Goal: Transaction & Acquisition: Purchase product/service

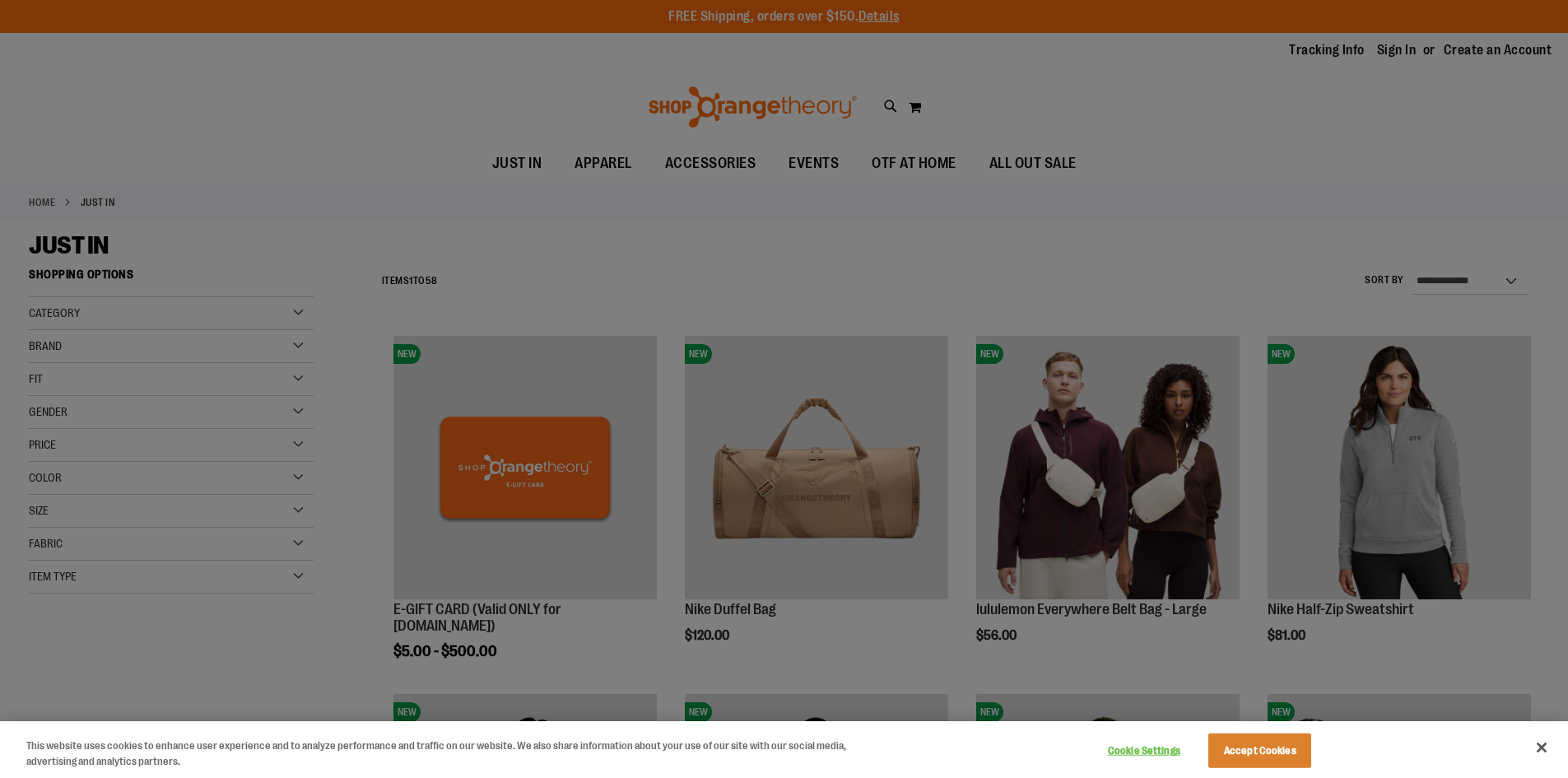
type input "**********"
click at [1241, 755] on button "Accept Cookies" at bounding box center [1260, 750] width 103 height 34
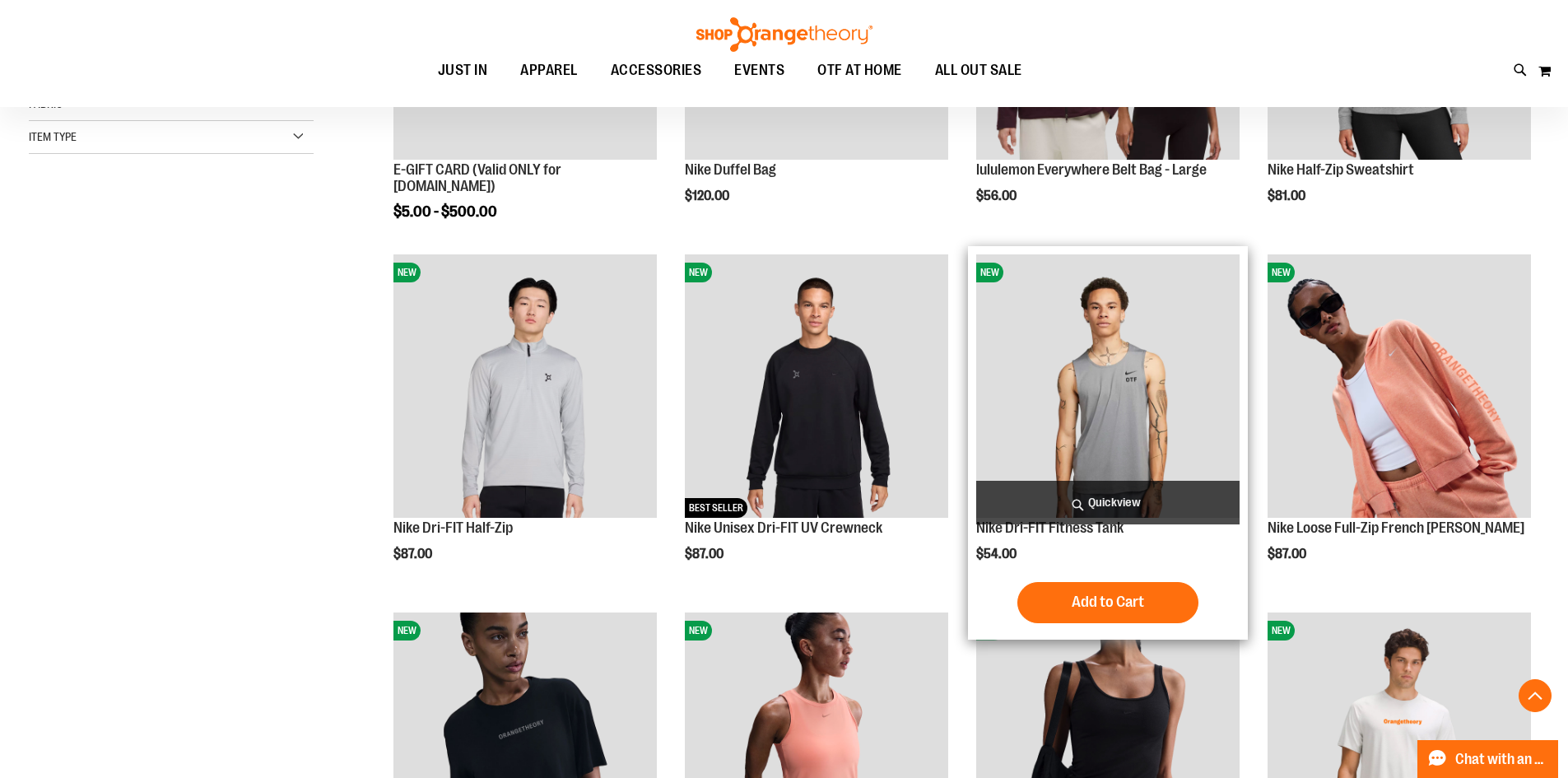
scroll to position [576, 0]
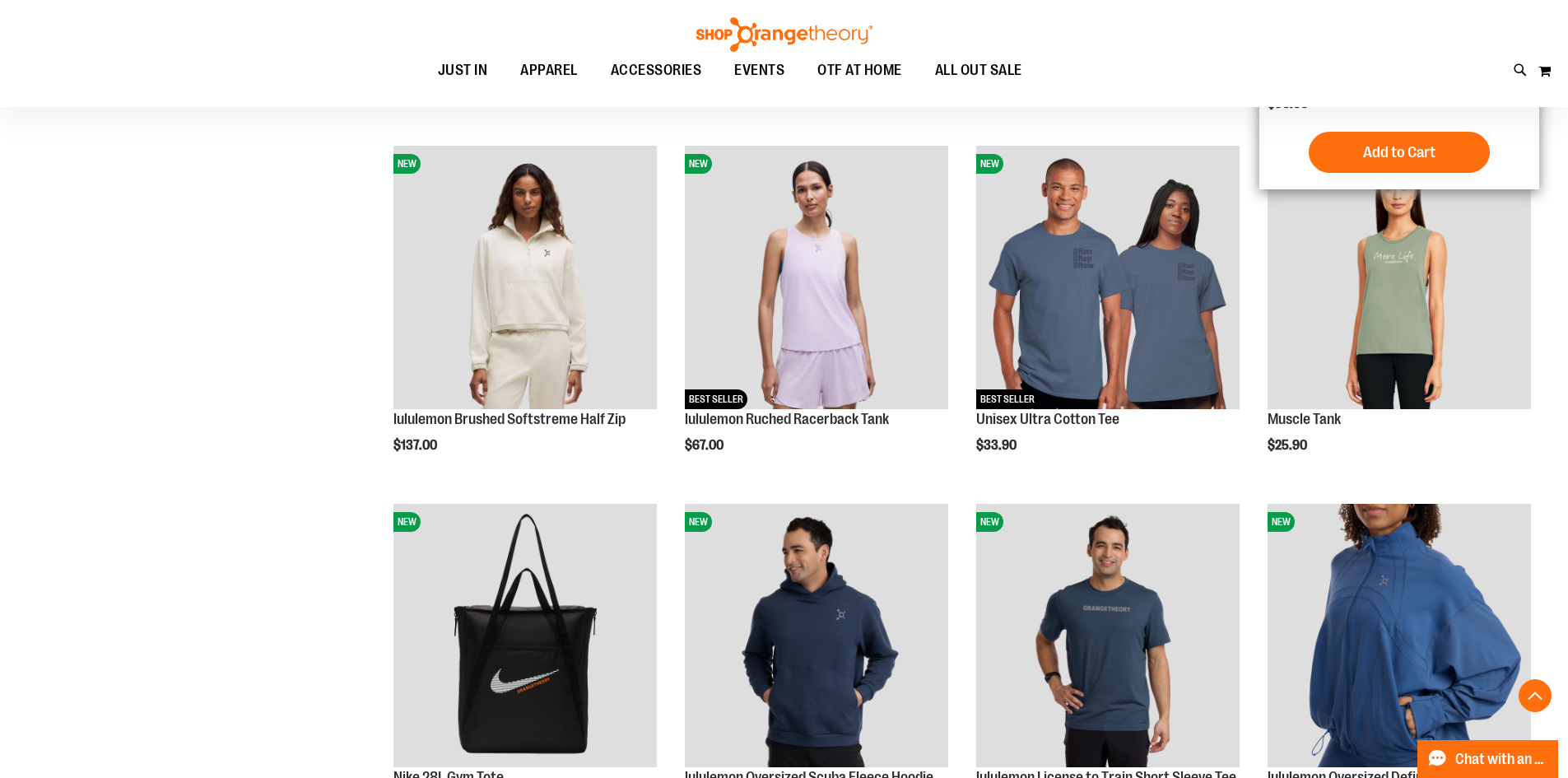
scroll to position [1316, 0]
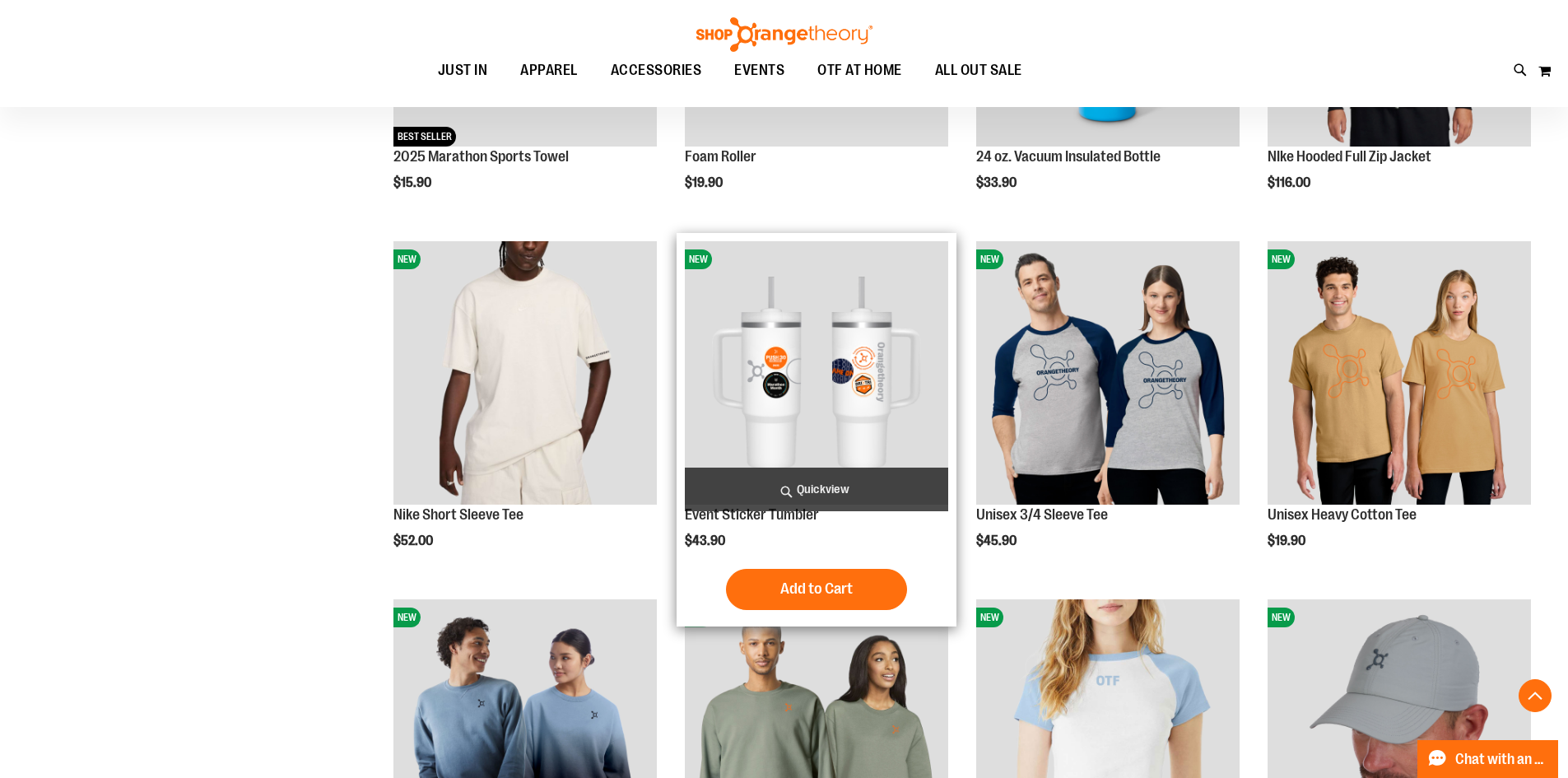
scroll to position [2468, 0]
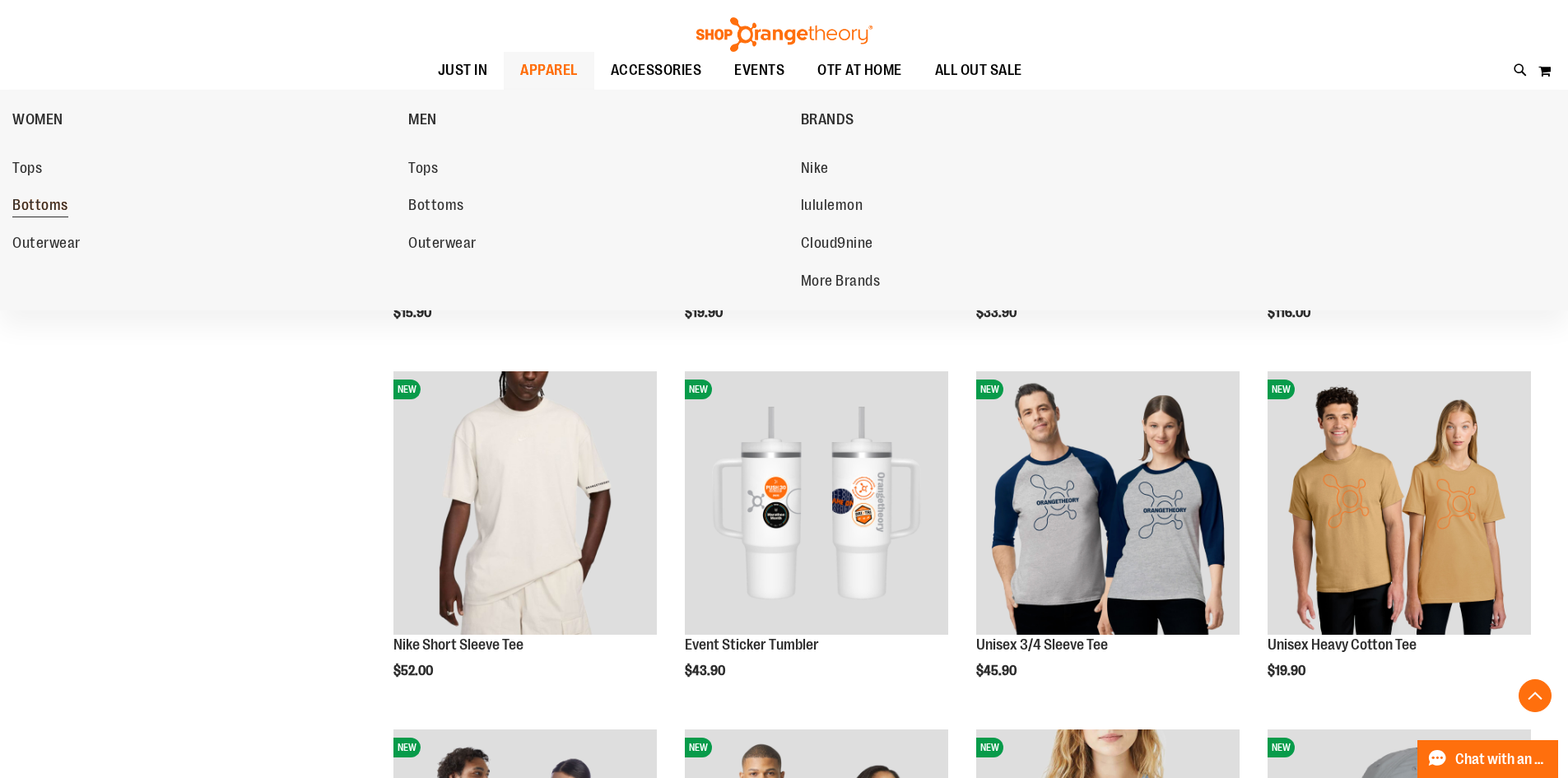
click at [66, 204] on span "Bottoms" at bounding box center [41, 207] width 56 height 21
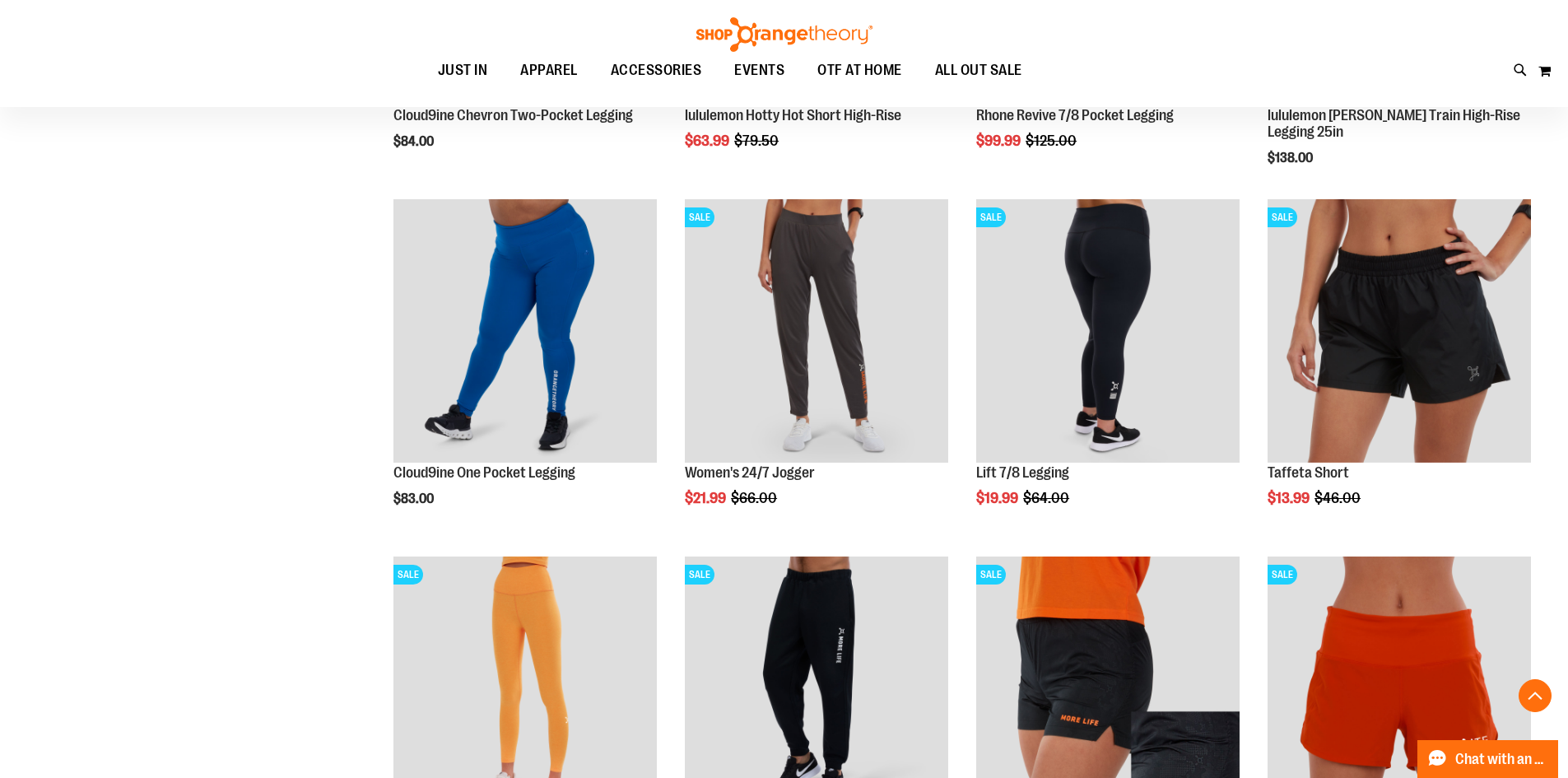
scroll to position [576, 0]
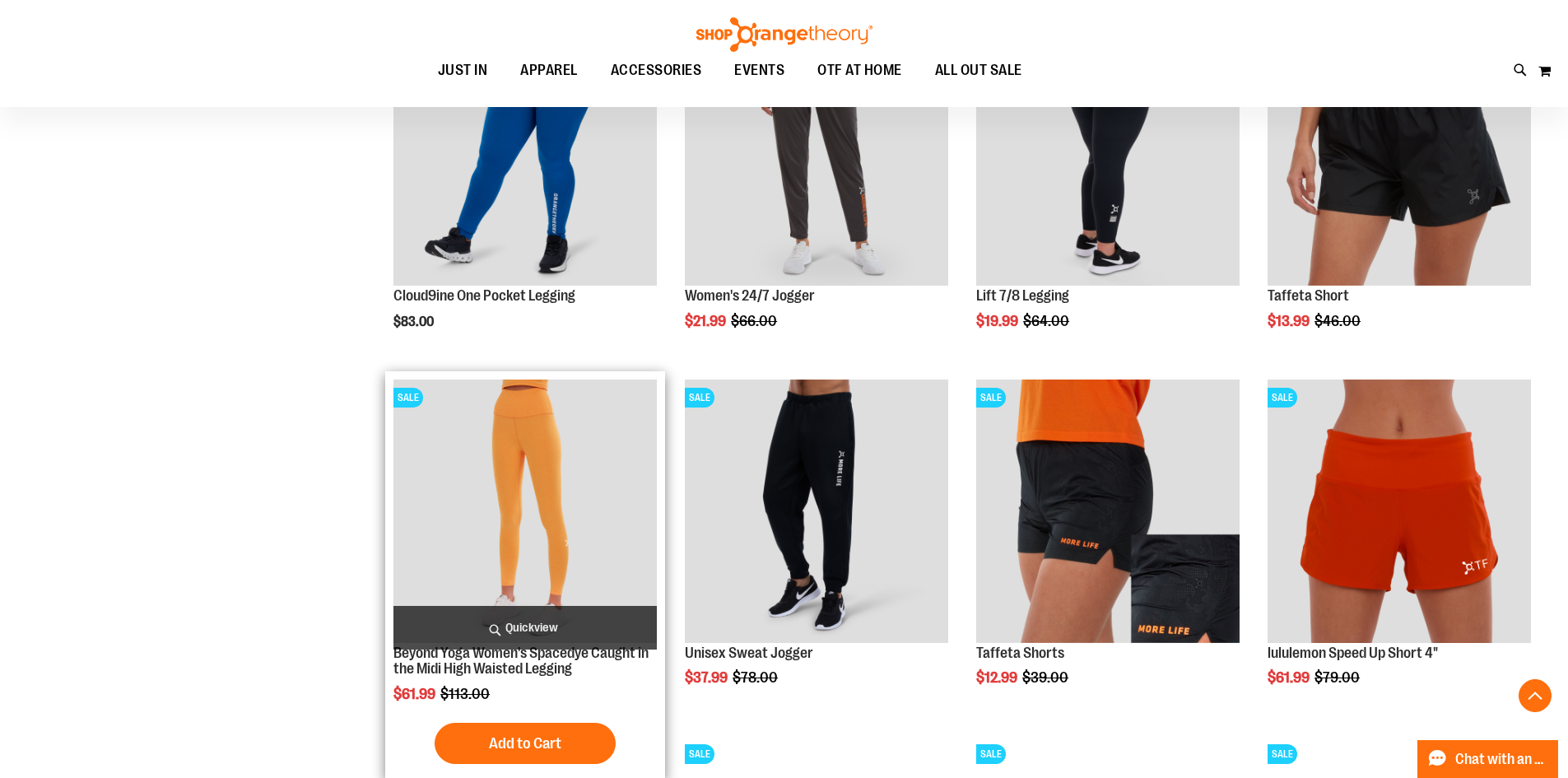
scroll to position [576, 0]
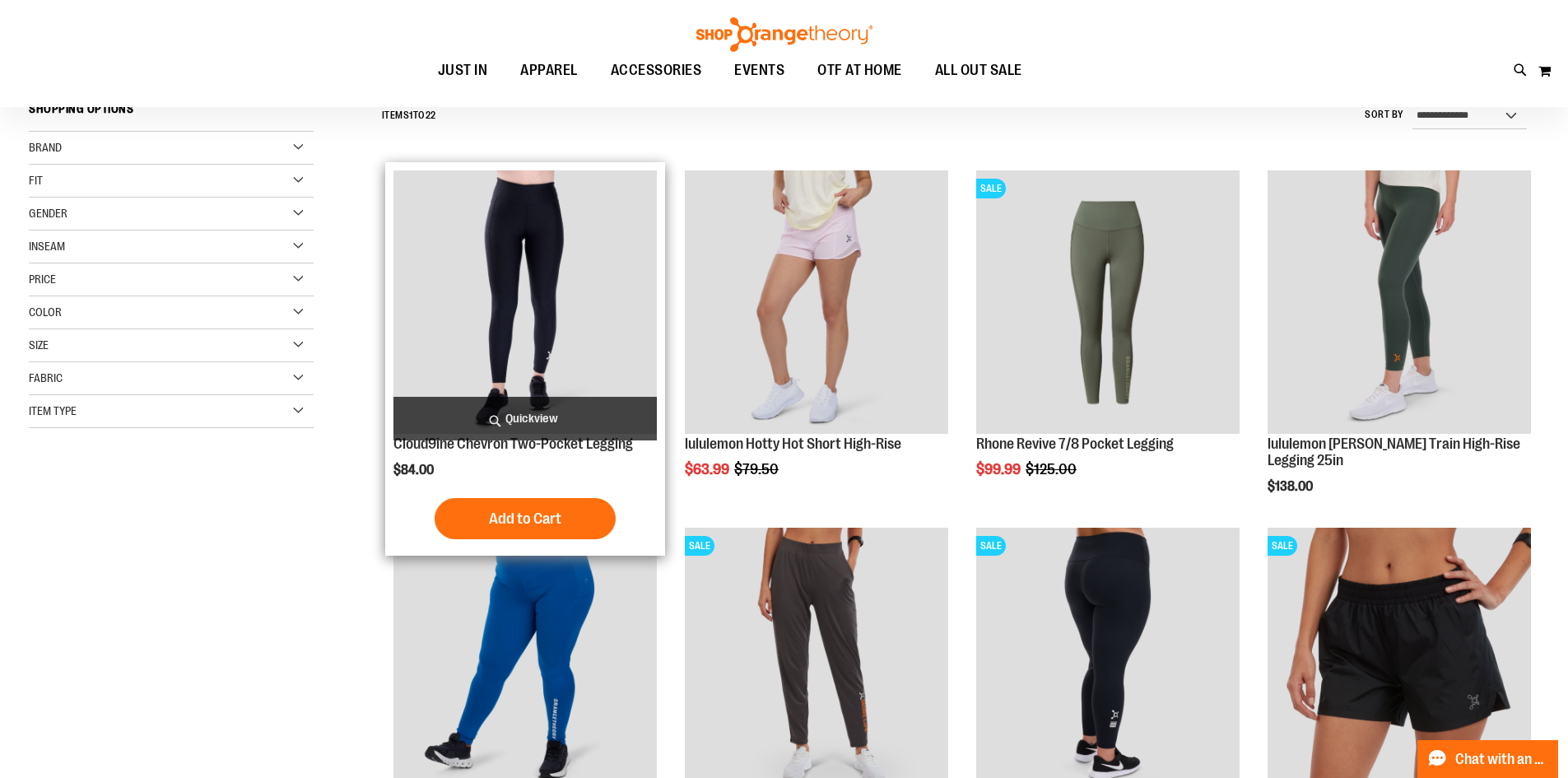
scroll to position [164, 0]
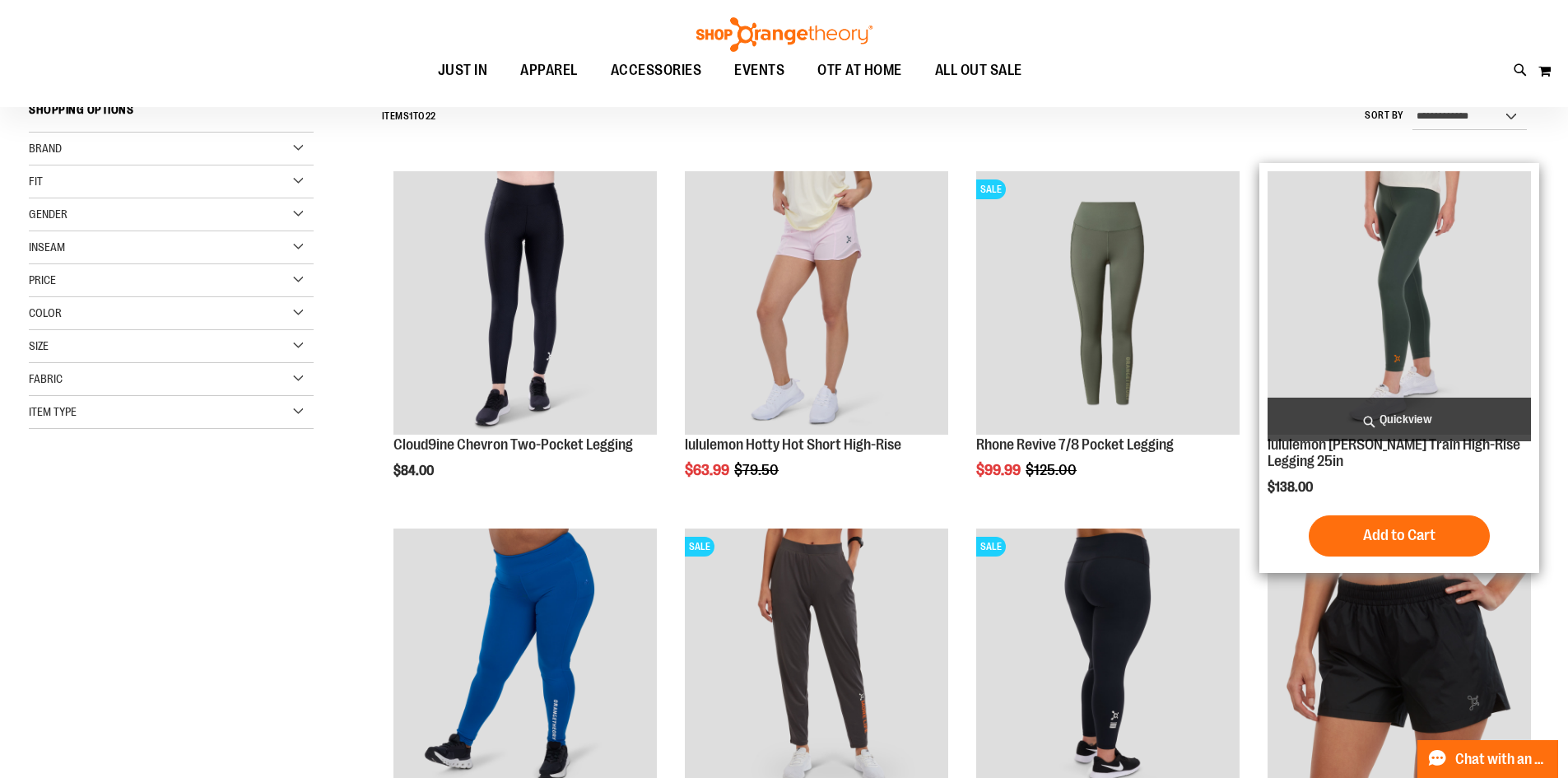
type input "**********"
click at [1406, 362] on img "product" at bounding box center [1399, 302] width 263 height 263
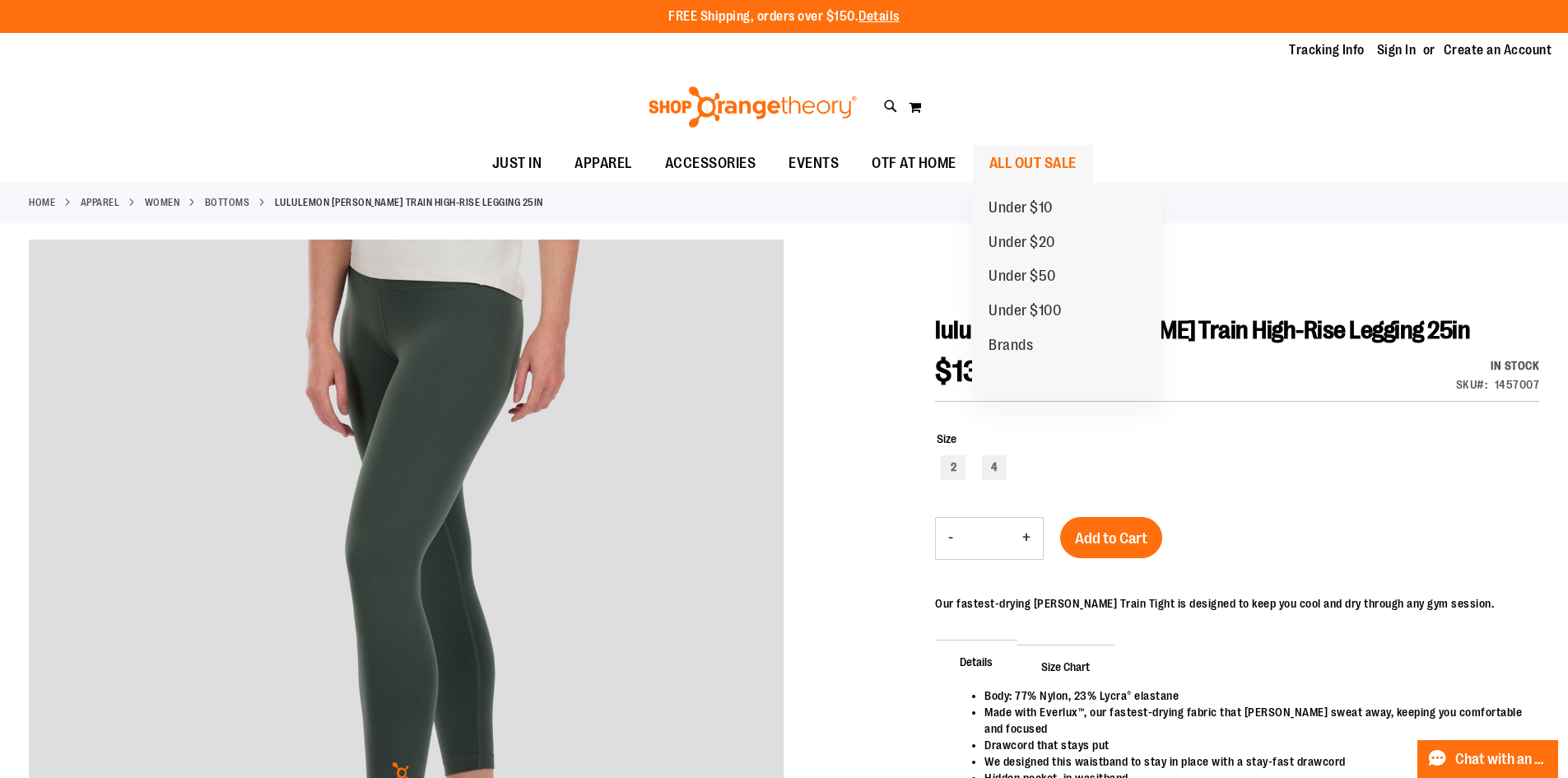
type input "**********"
click at [1041, 157] on span "ALL OUT SALE" at bounding box center [1033, 163] width 88 height 37
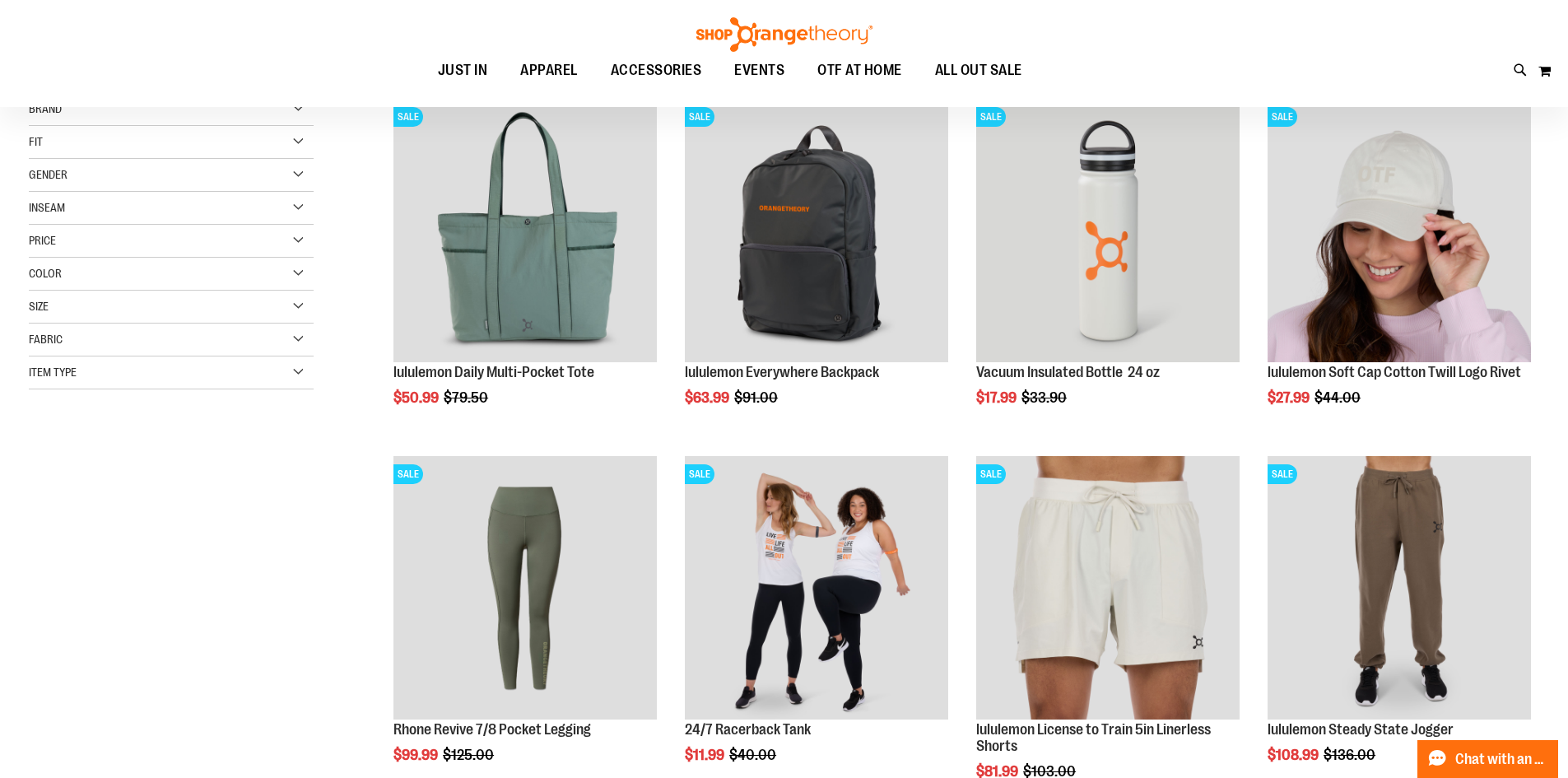
scroll to position [328, 0]
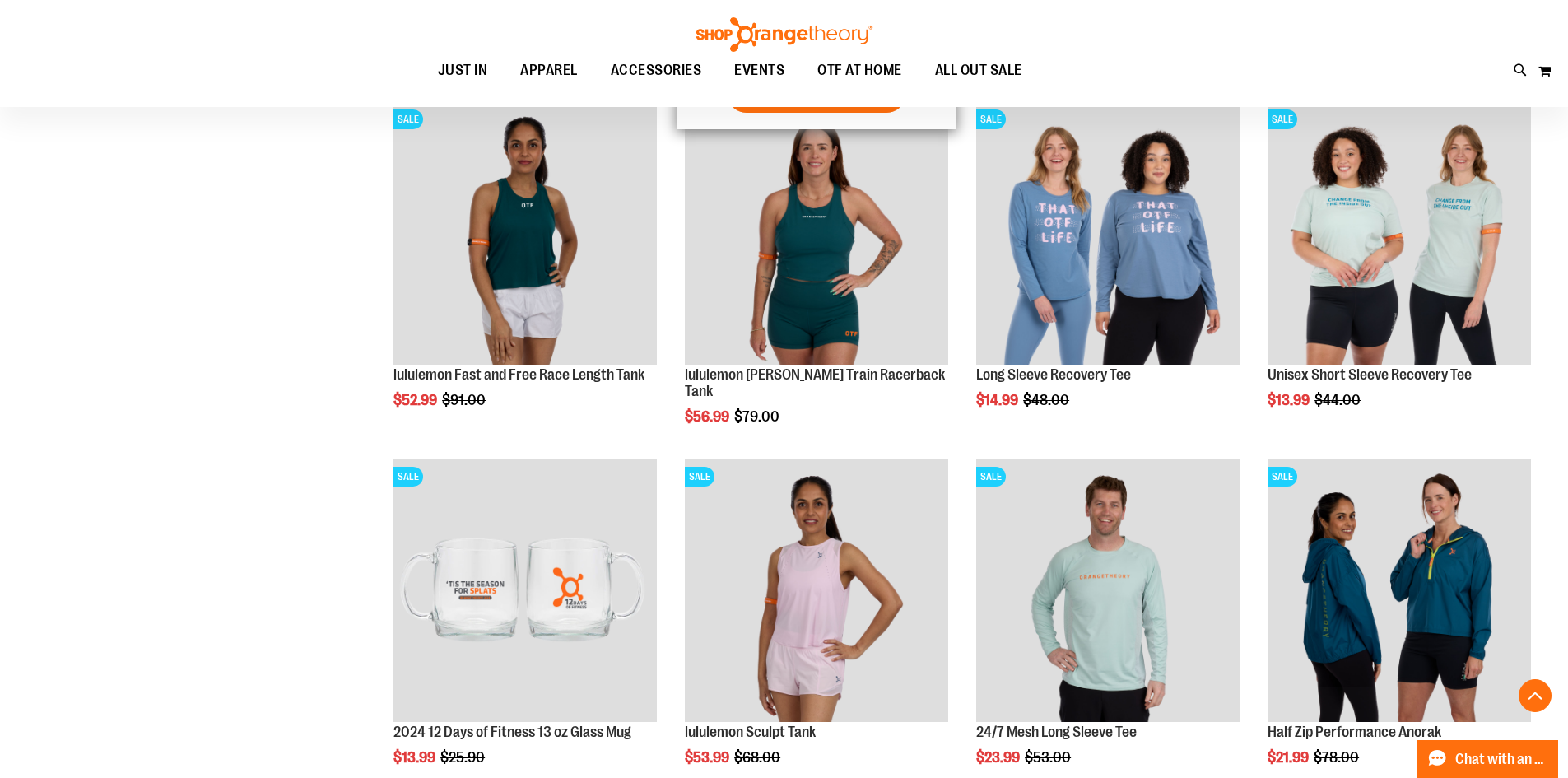
scroll to position [1316, 0]
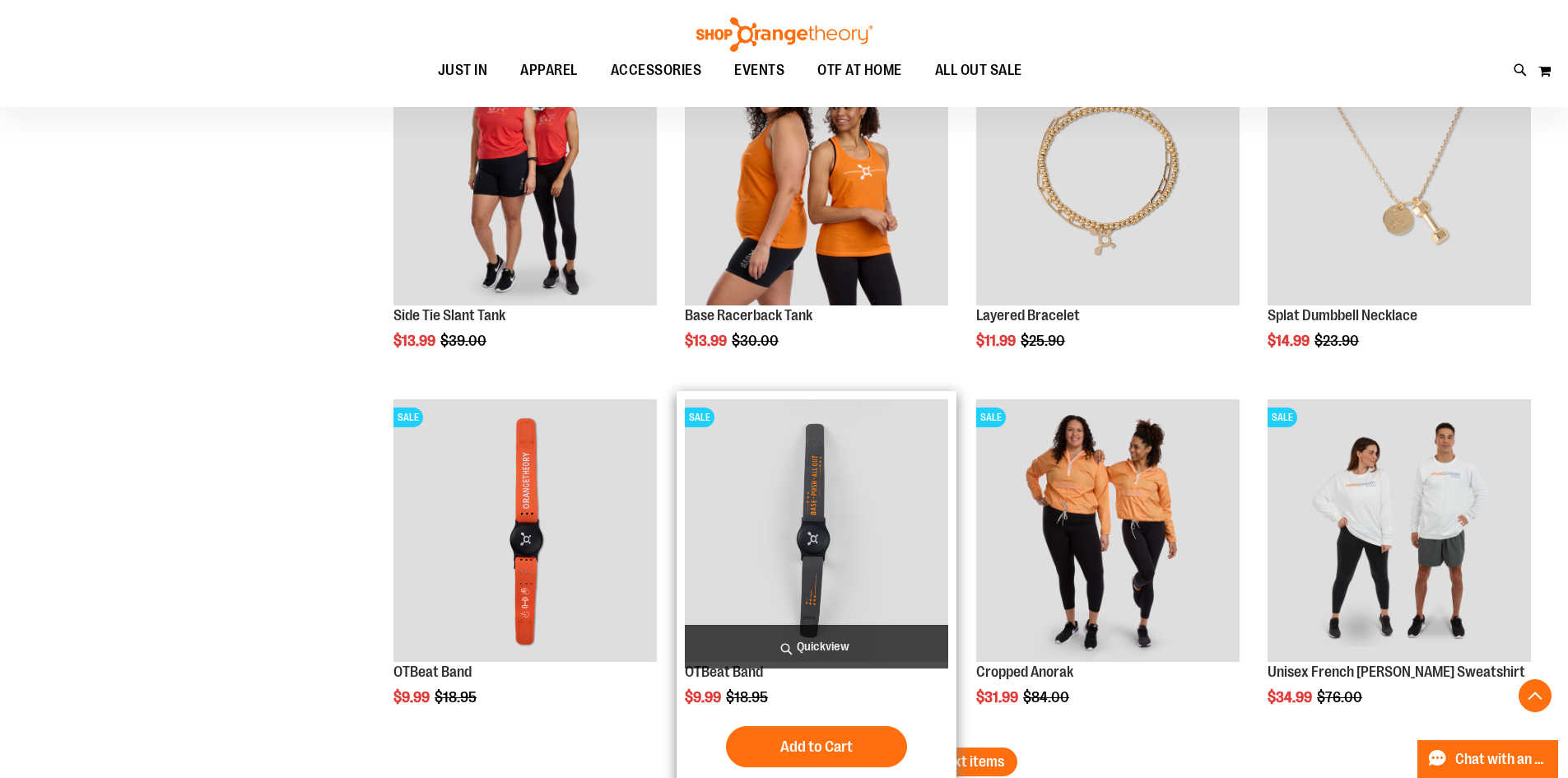
scroll to position [3044, 0]
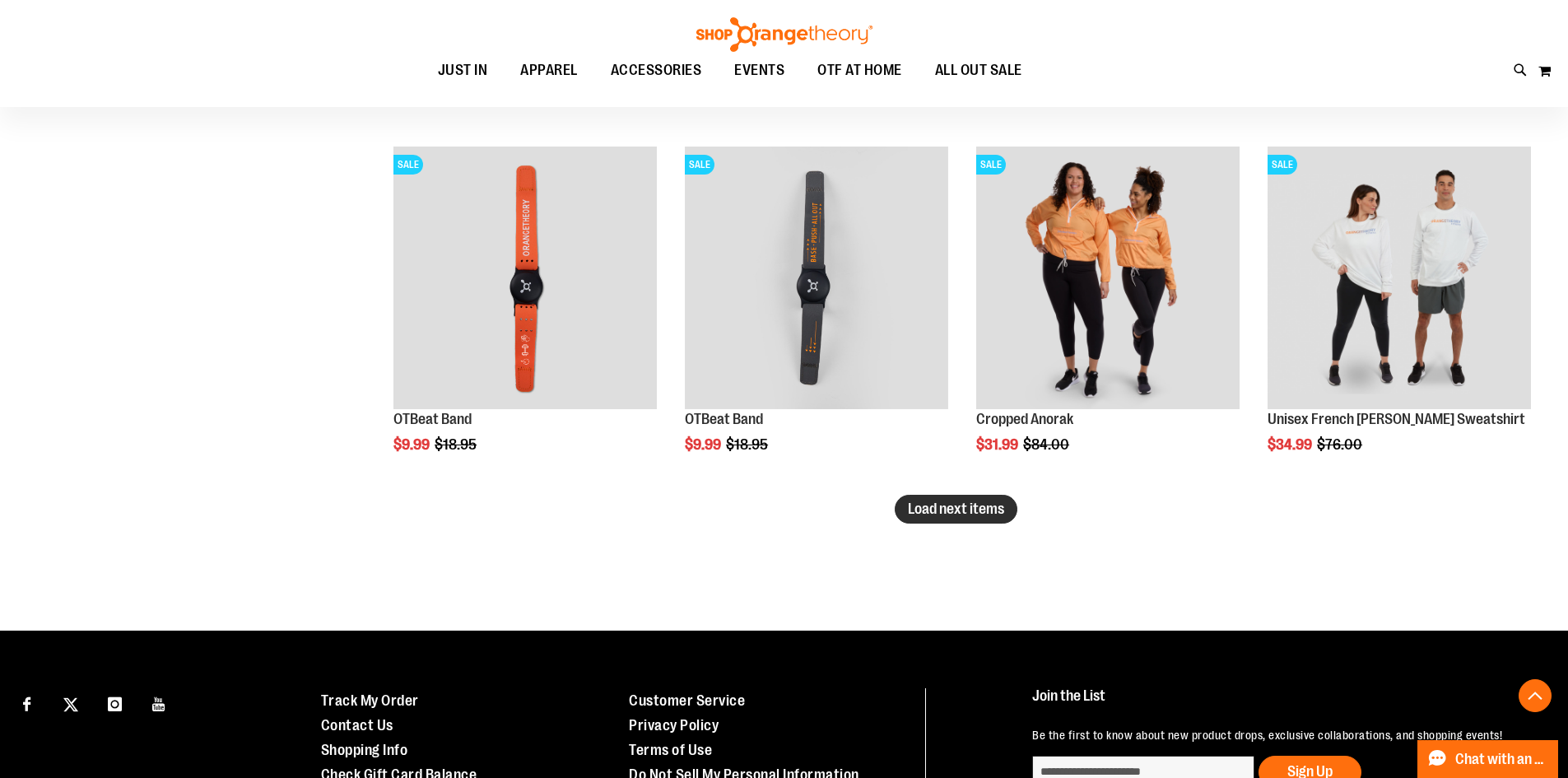
type input "**********"
click at [991, 512] on span "Load next items" at bounding box center [956, 509] width 97 height 16
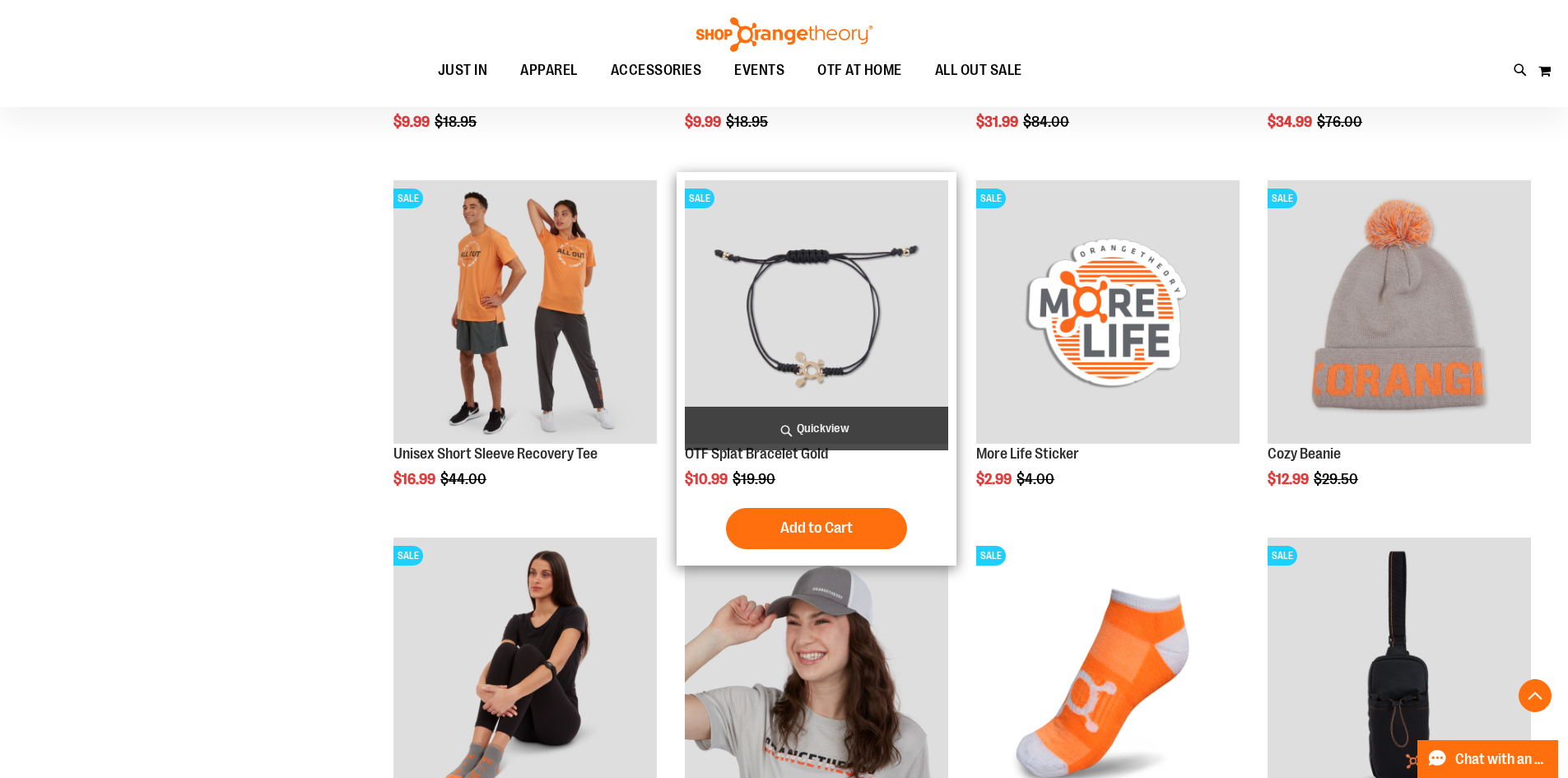
scroll to position [3373, 0]
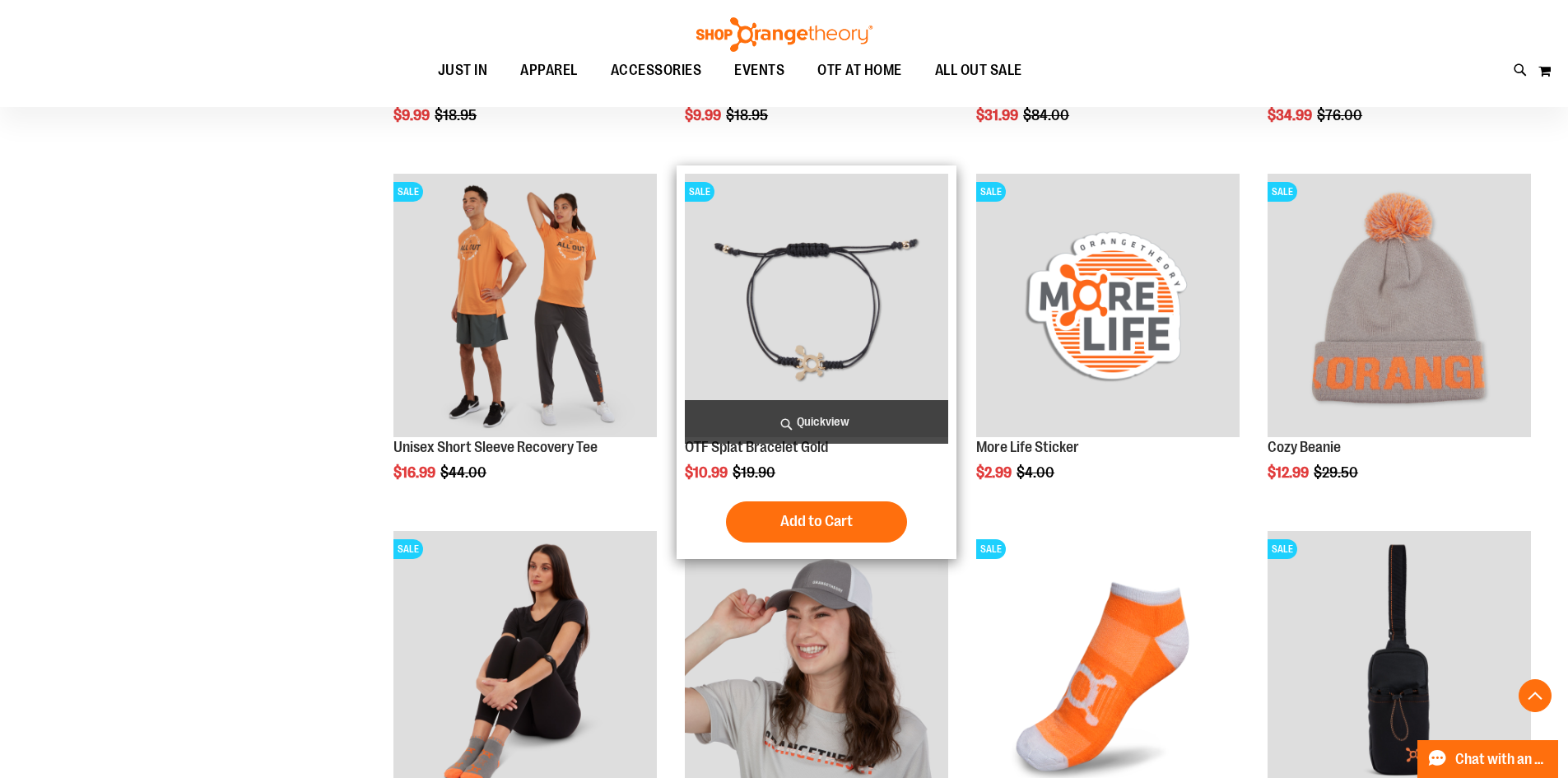
click at [837, 380] on img "product" at bounding box center [816, 305] width 263 height 263
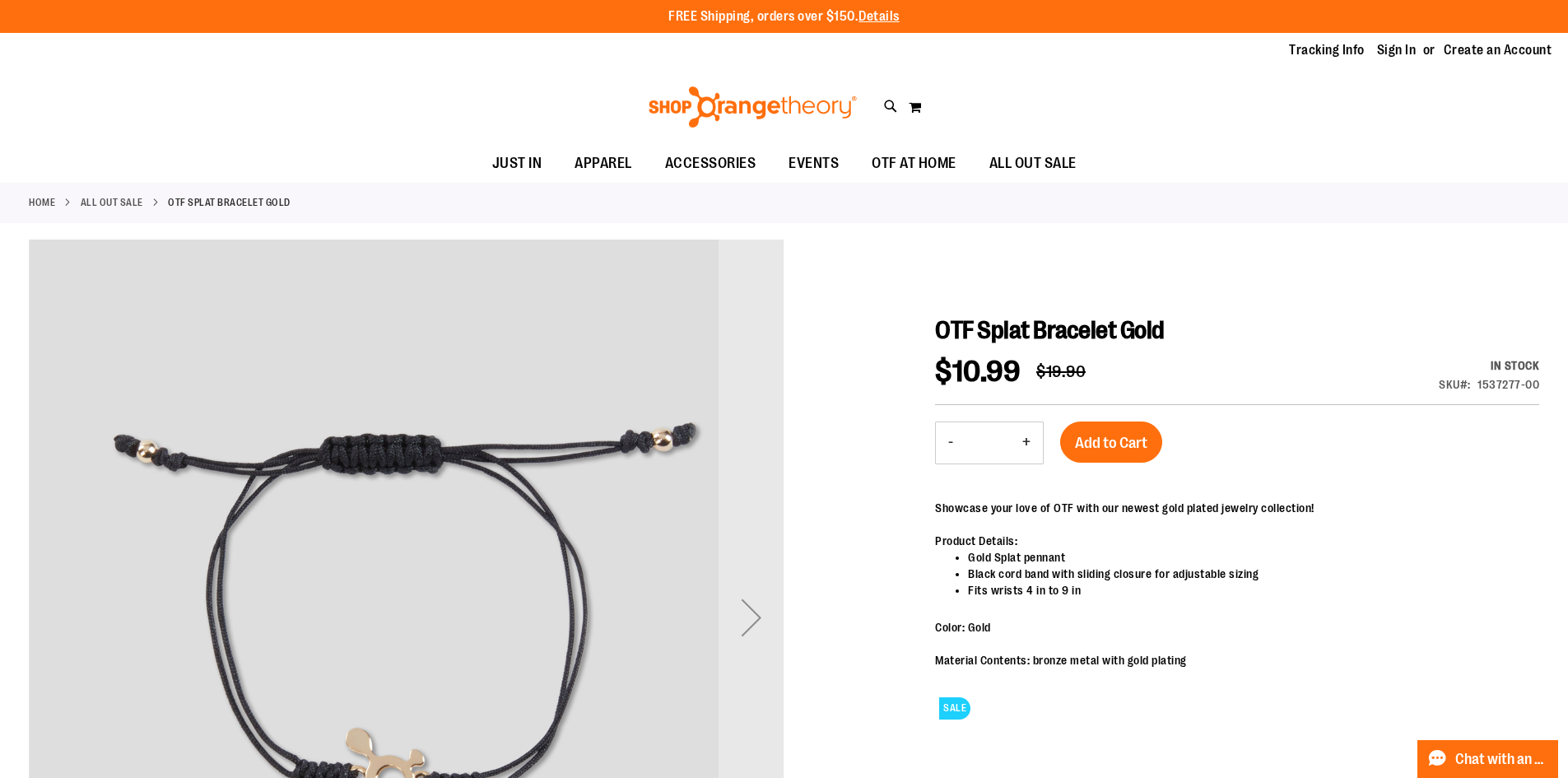
click at [1023, 437] on button "+" at bounding box center [1026, 443] width 33 height 42
type input "*"
click at [1094, 434] on span "Add to Cart" at bounding box center [1111, 443] width 72 height 18
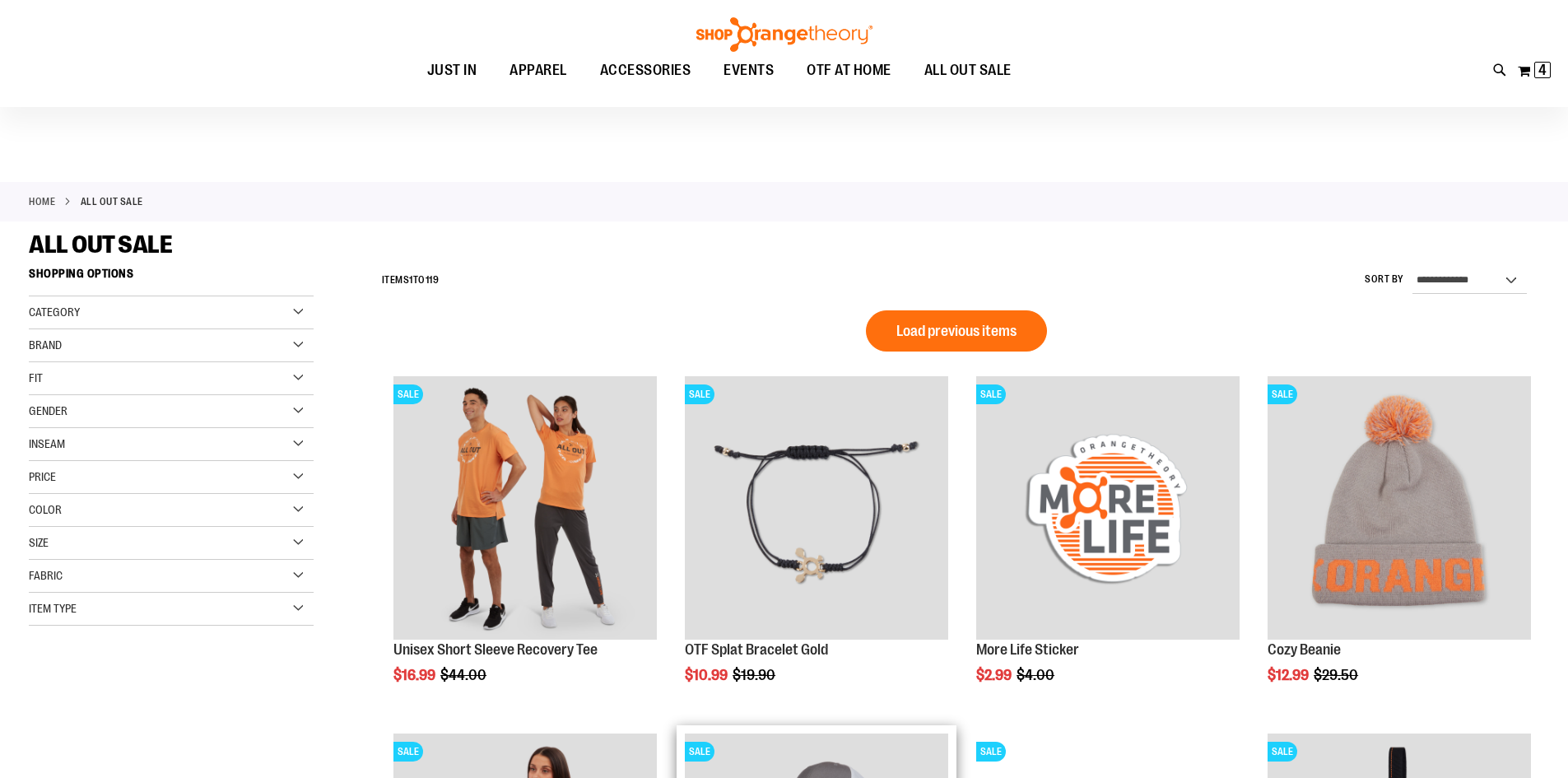
scroll to position [328, 0]
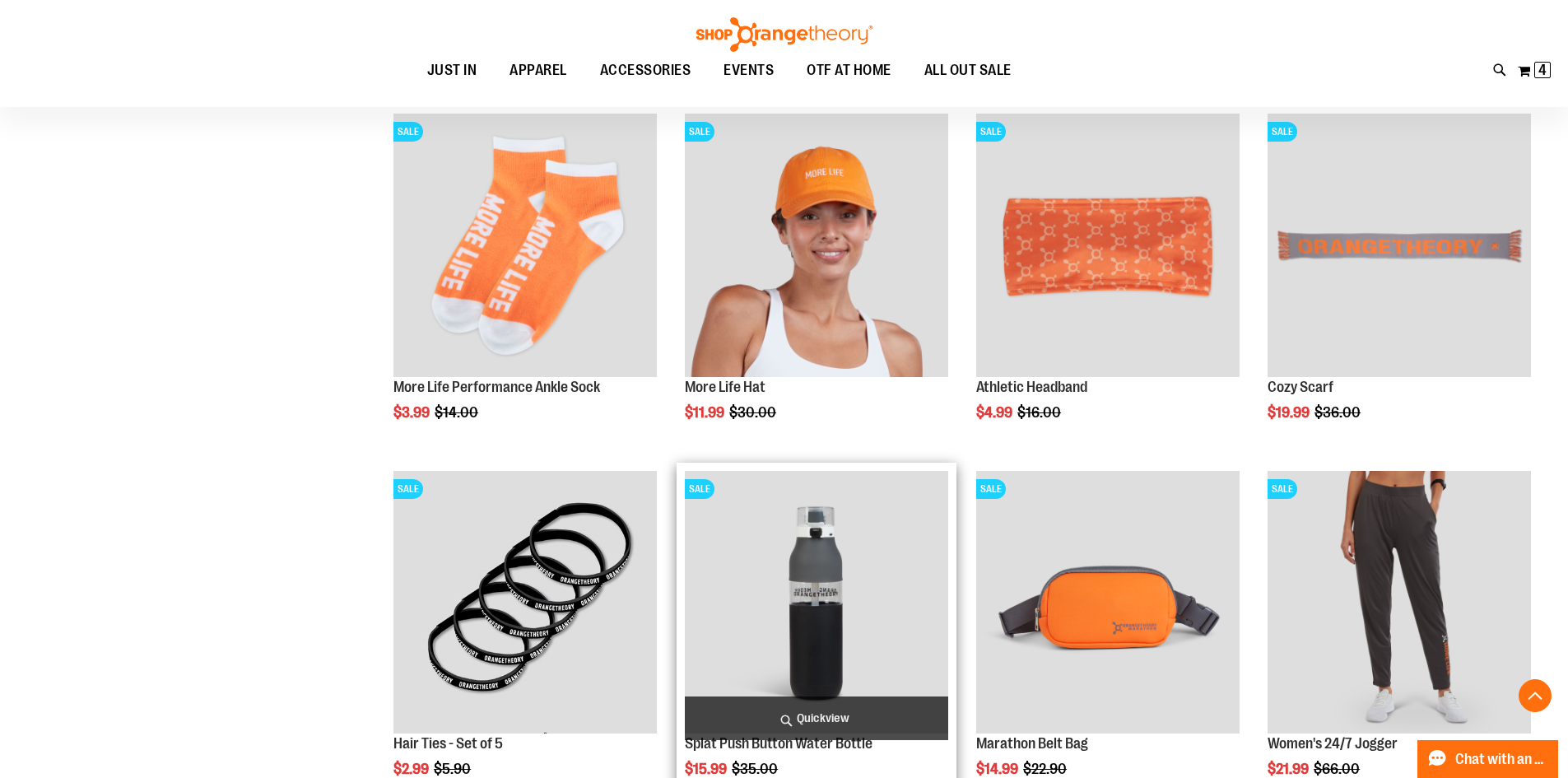
scroll to position [1728, 0]
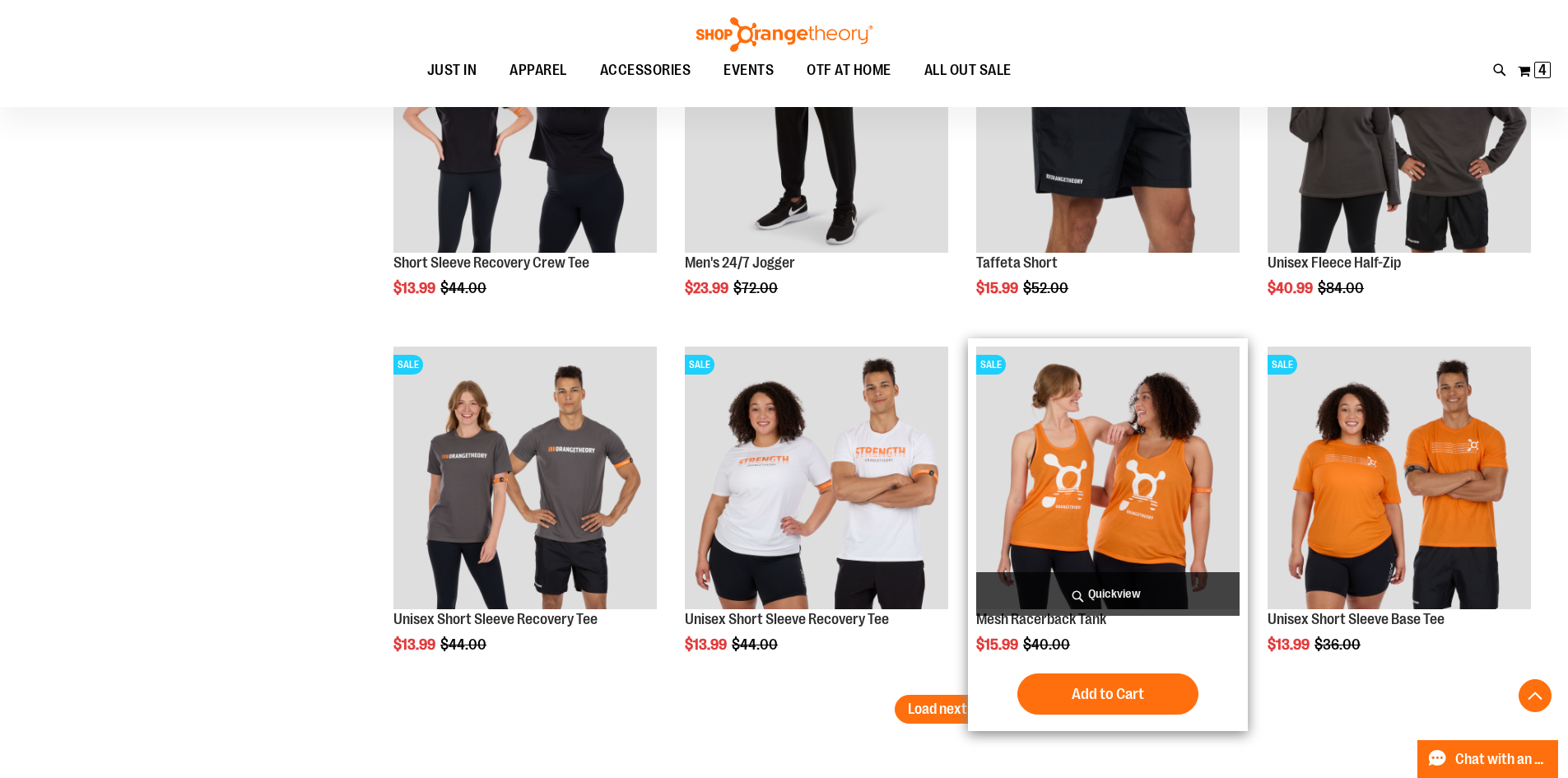
scroll to position [3126, 0]
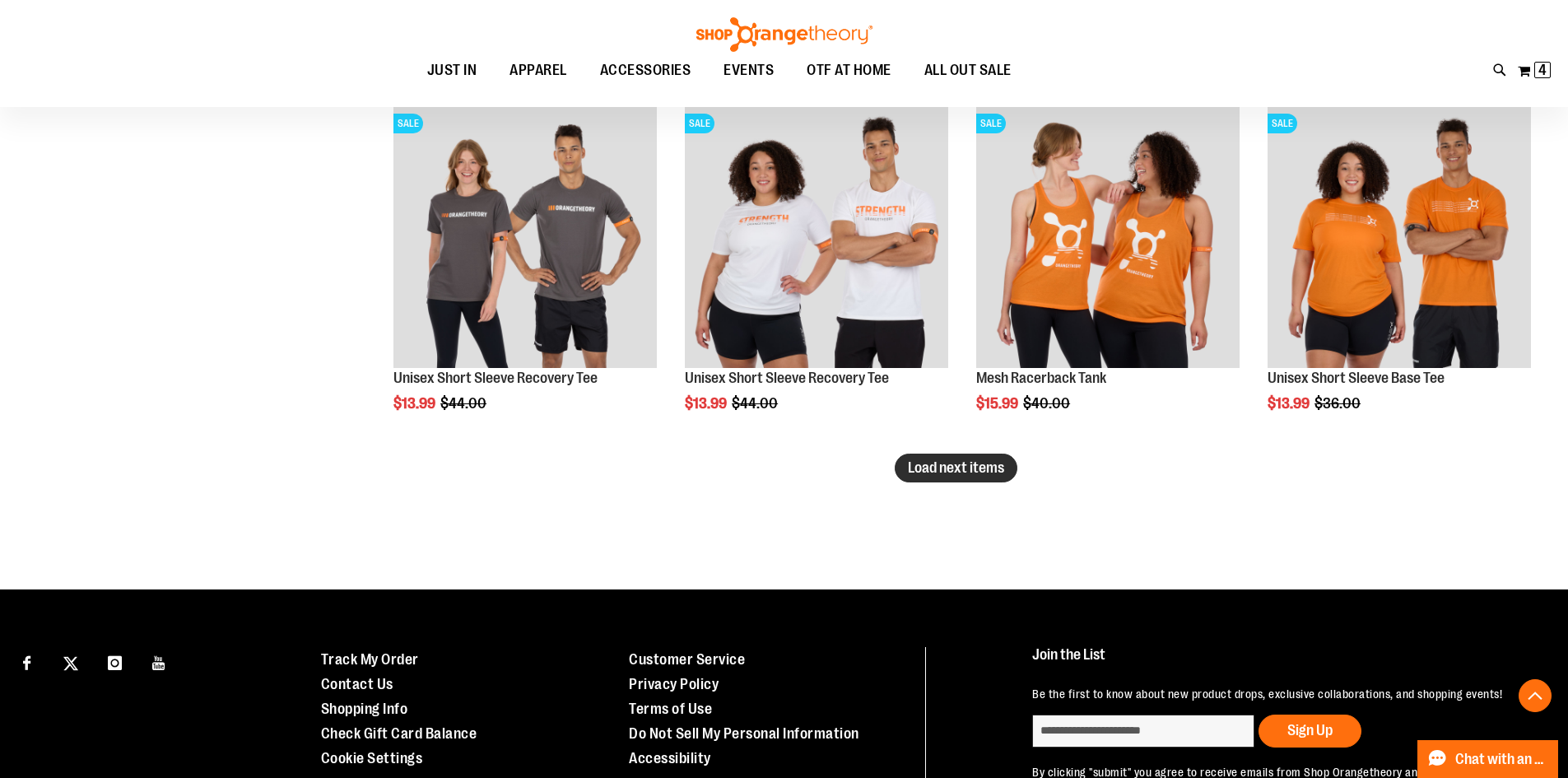
type input "**********"
click at [997, 470] on span "Load next items" at bounding box center [956, 467] width 97 height 16
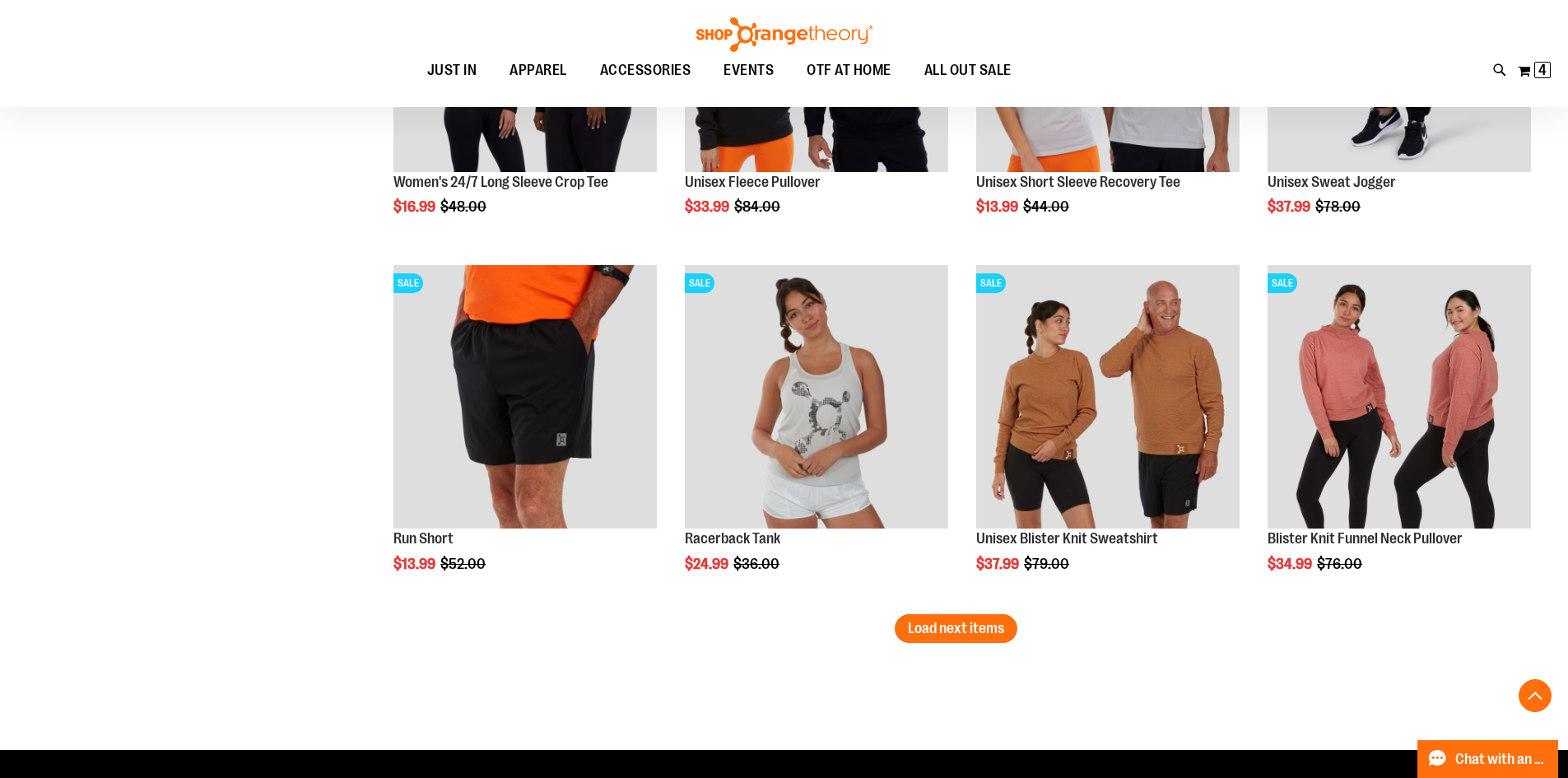
scroll to position [4114, 0]
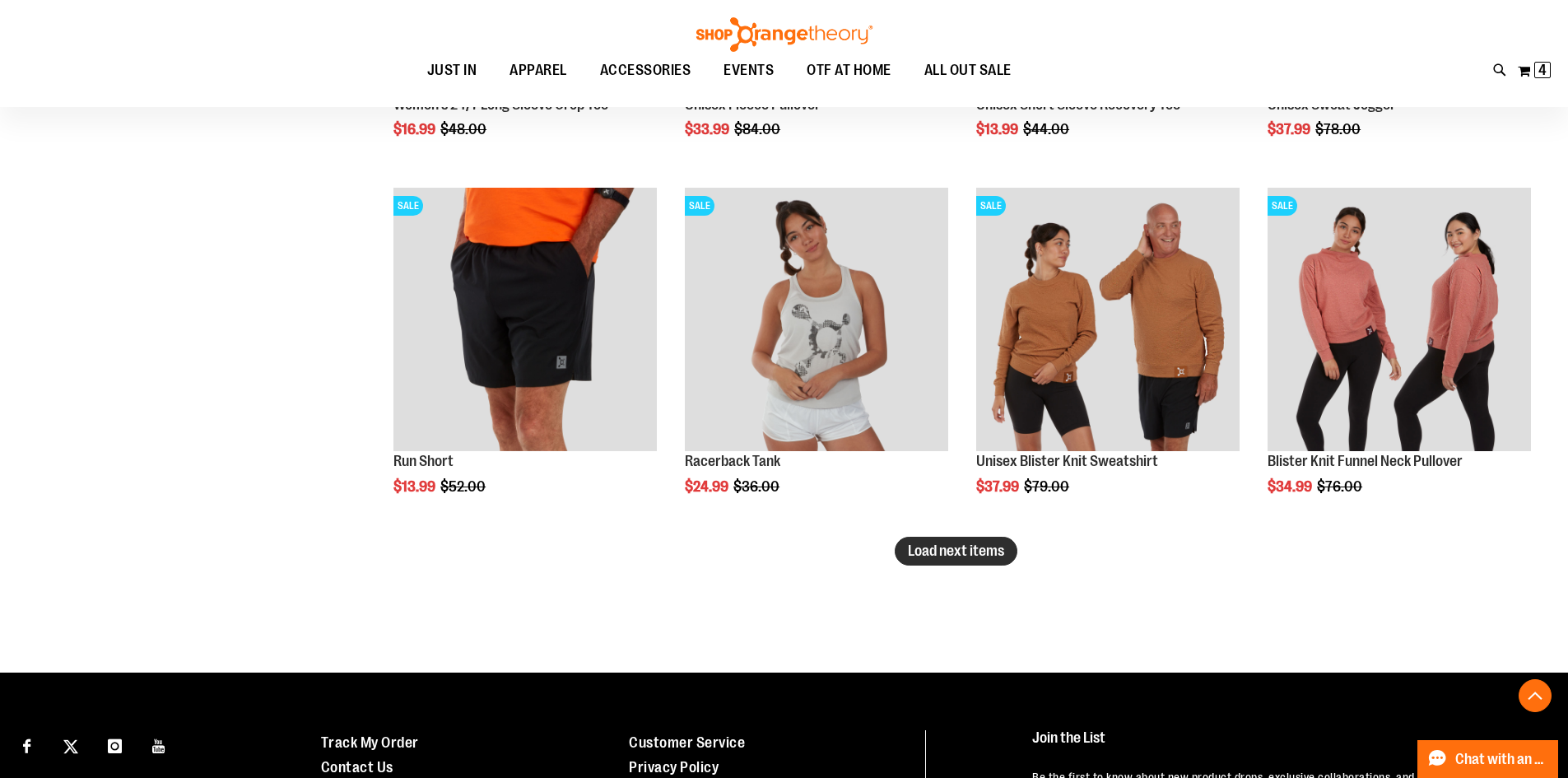
click at [985, 550] on span "Load next items" at bounding box center [956, 550] width 97 height 16
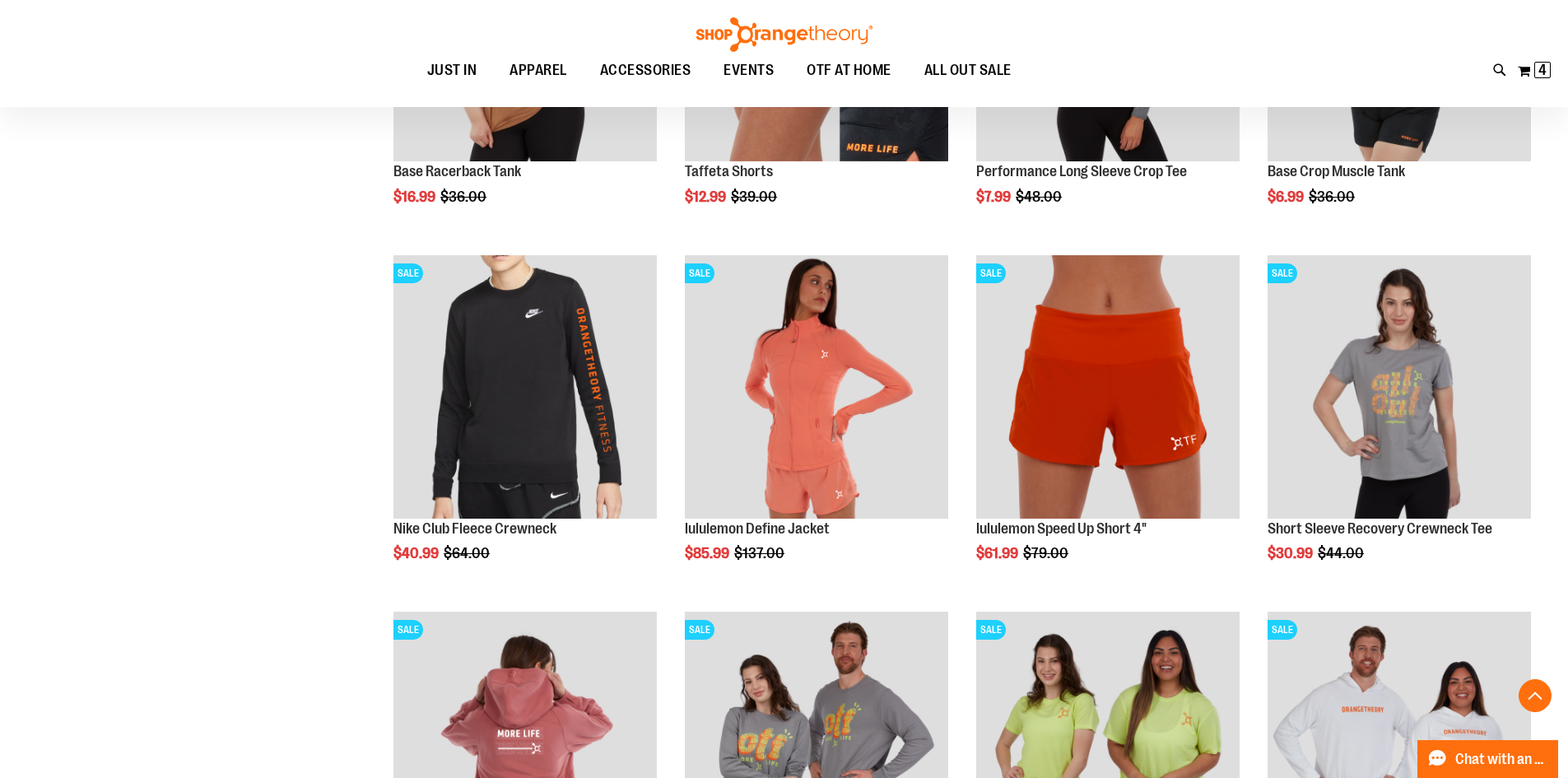
scroll to position [4854, 0]
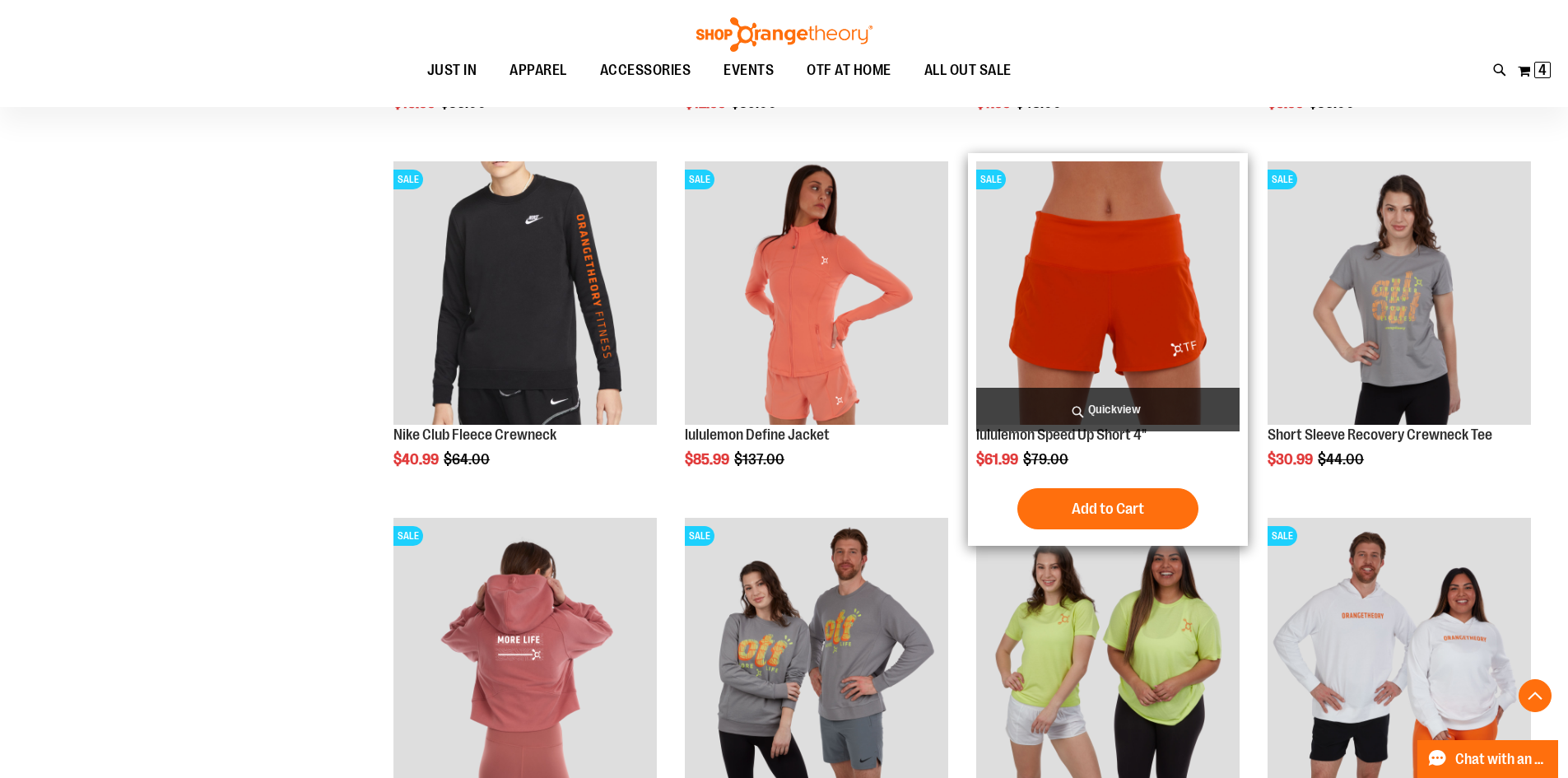
click at [1082, 337] on img "product" at bounding box center [1107, 293] width 263 height 263
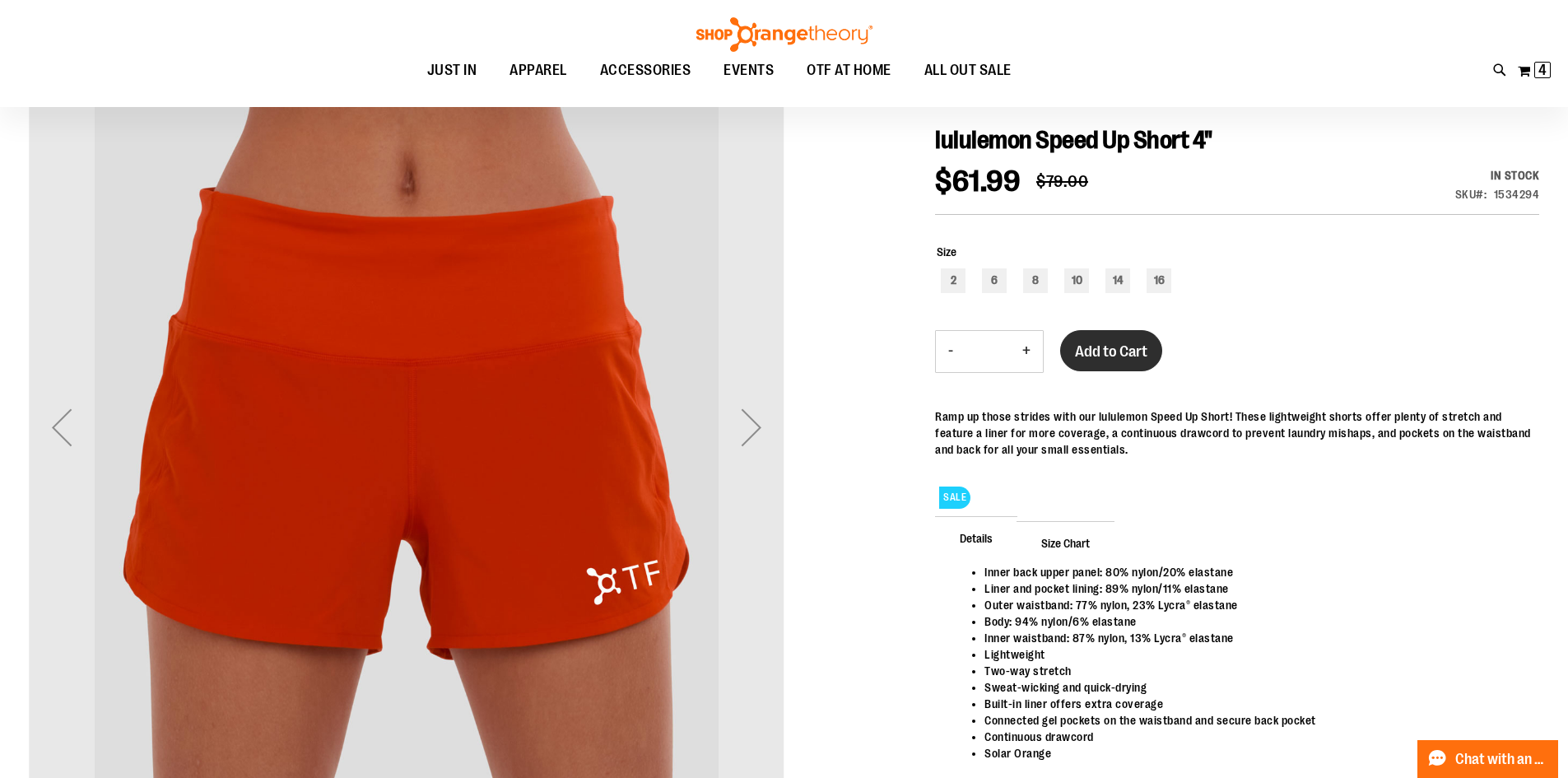
scroll to position [246, 0]
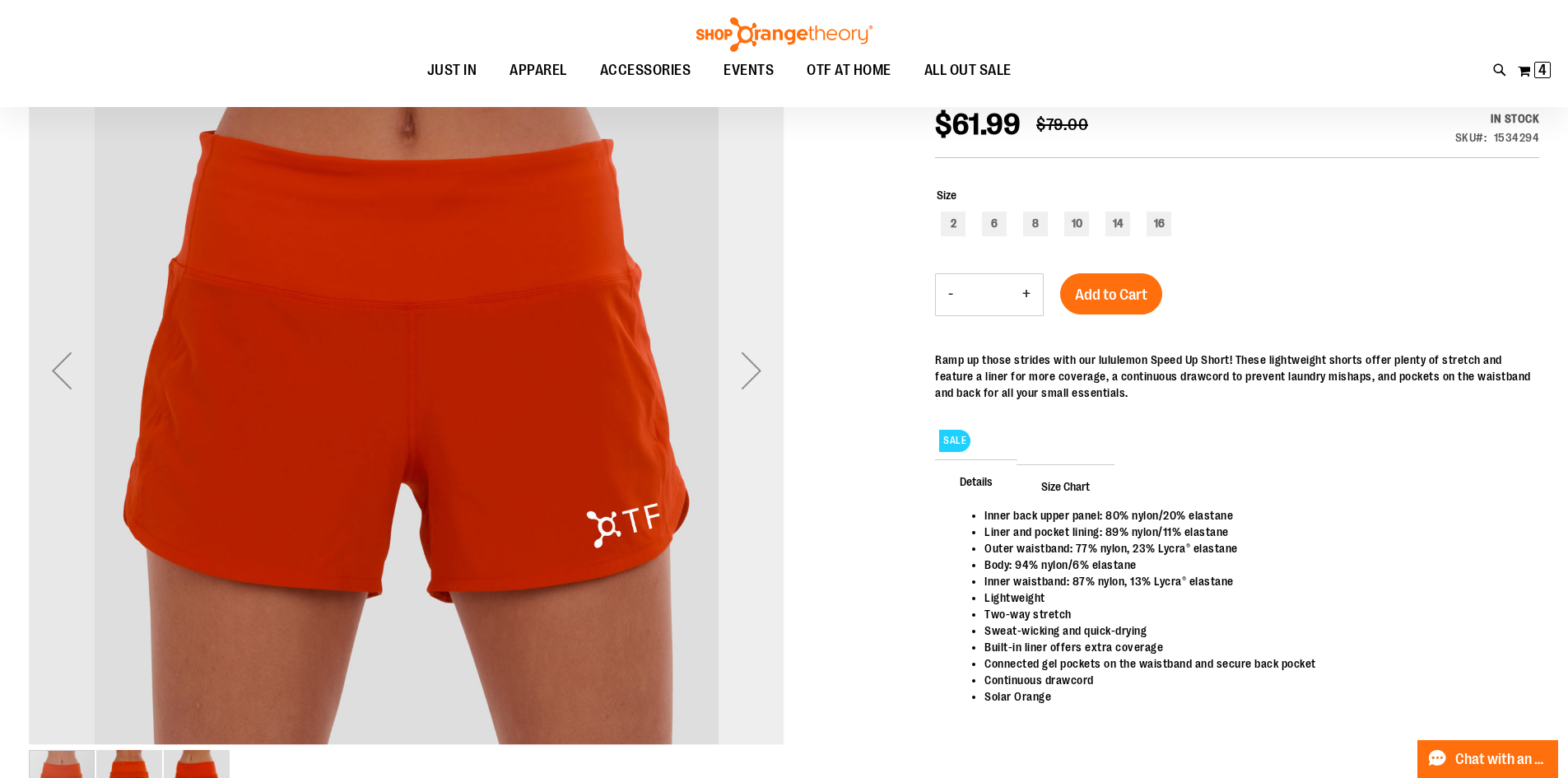
type input "**********"
click at [753, 361] on div "Next" at bounding box center [751, 370] width 66 height 66
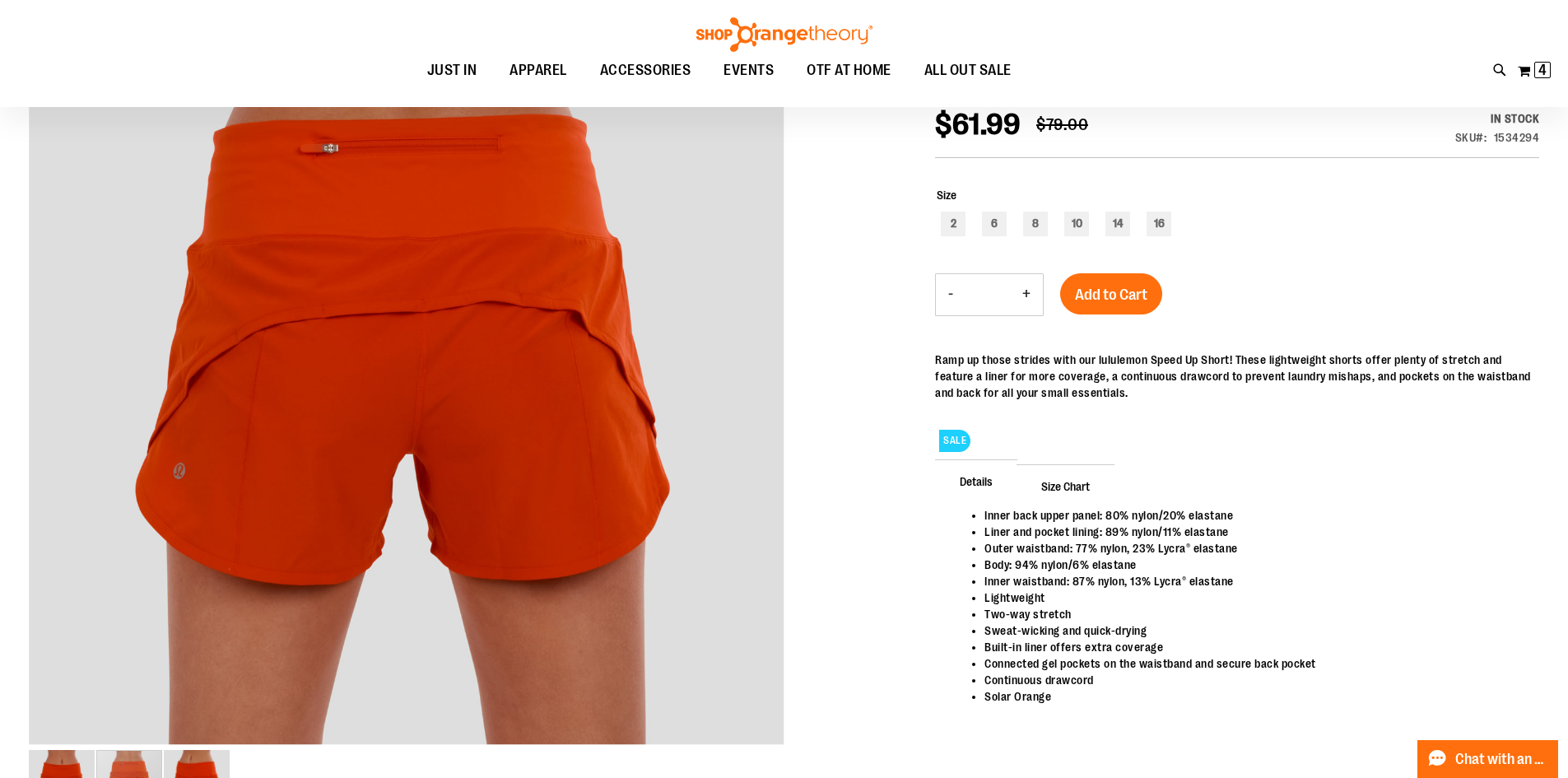
click at [1066, 489] on span "Size Chart" at bounding box center [1066, 485] width 98 height 42
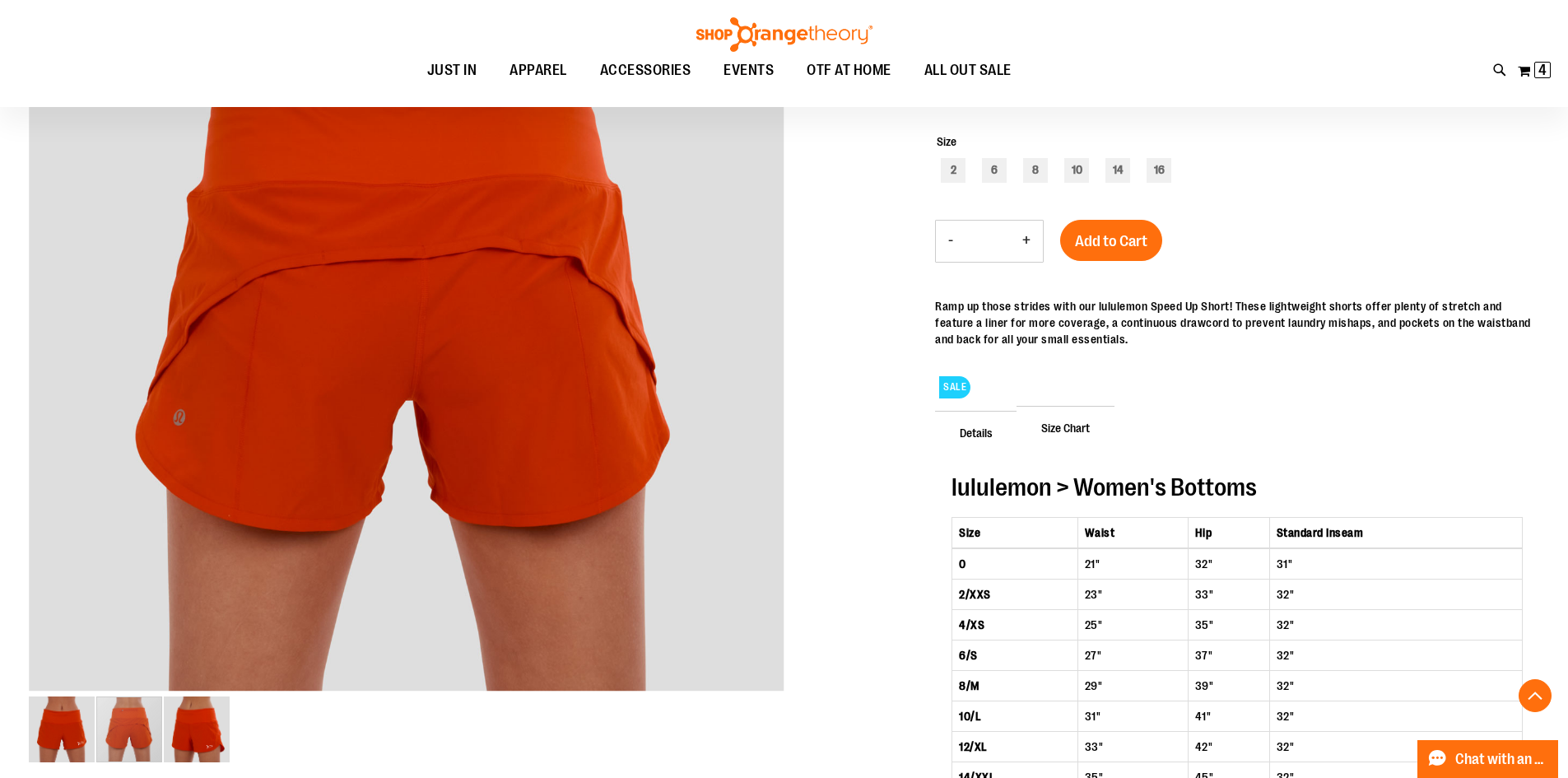
scroll to position [328, 0]
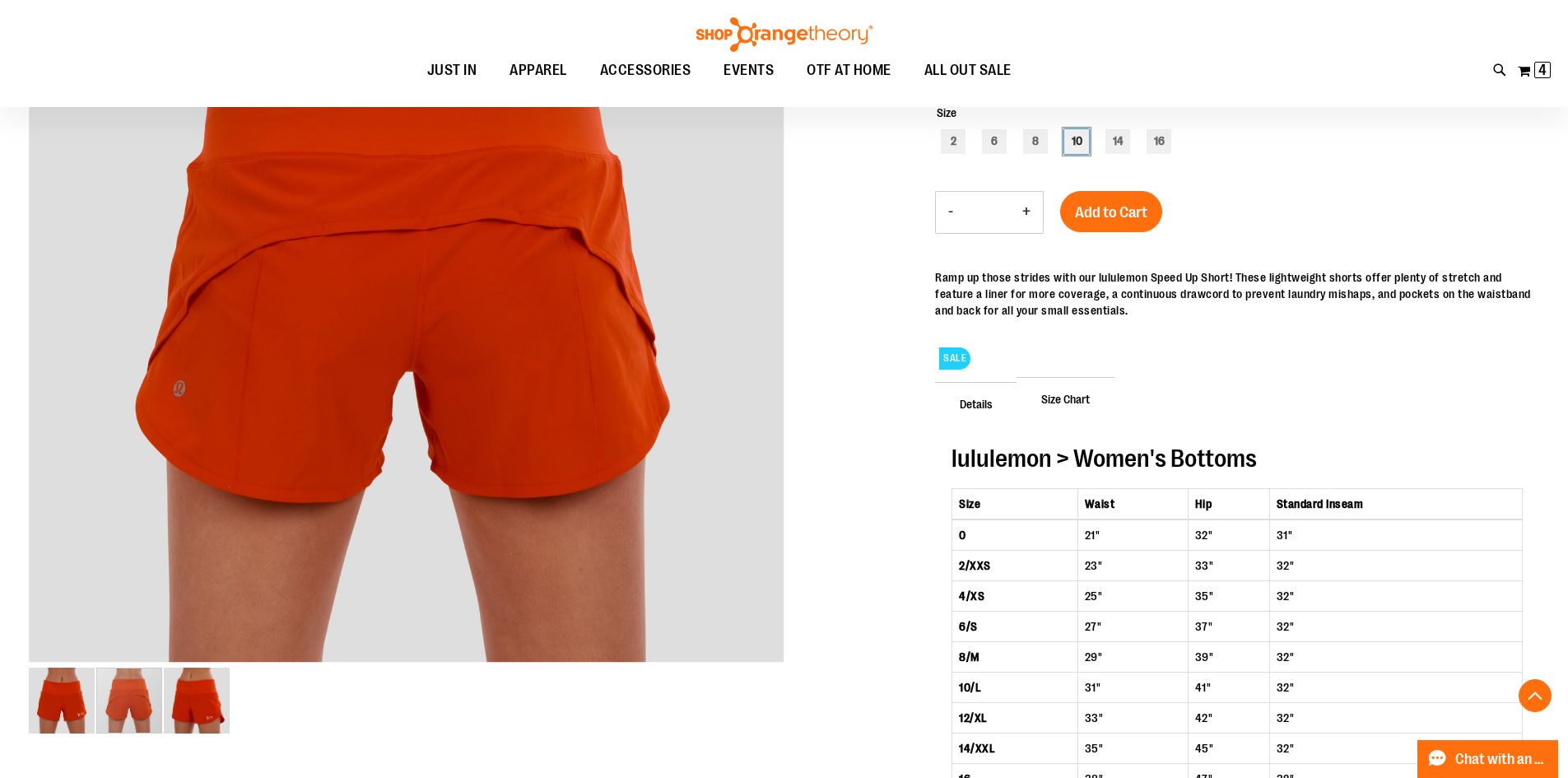
click at [1081, 143] on div "10" at bounding box center [1076, 141] width 24 height 24
type input "***"
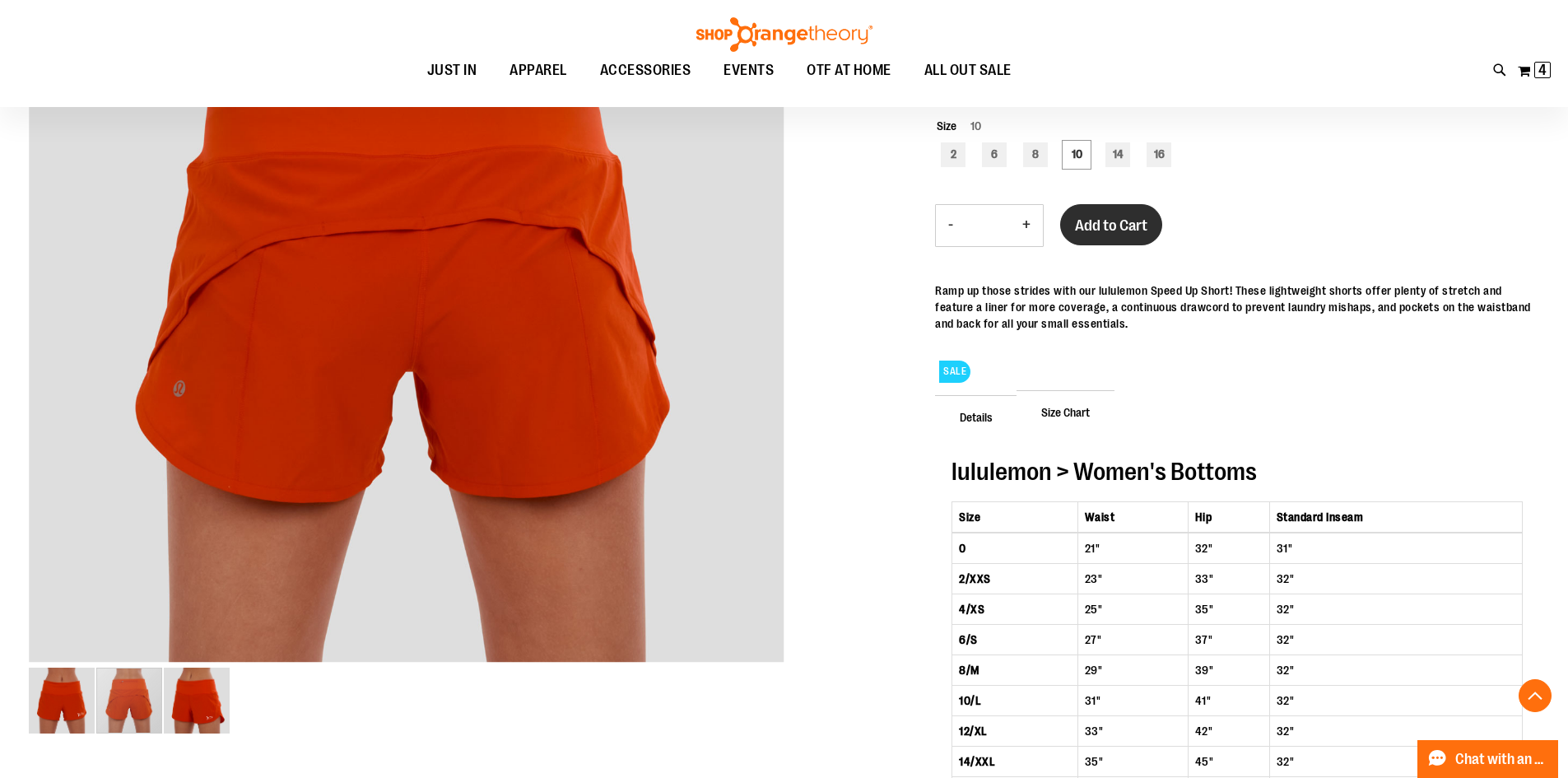
click at [1106, 222] on span "Add to Cart" at bounding box center [1111, 226] width 72 height 18
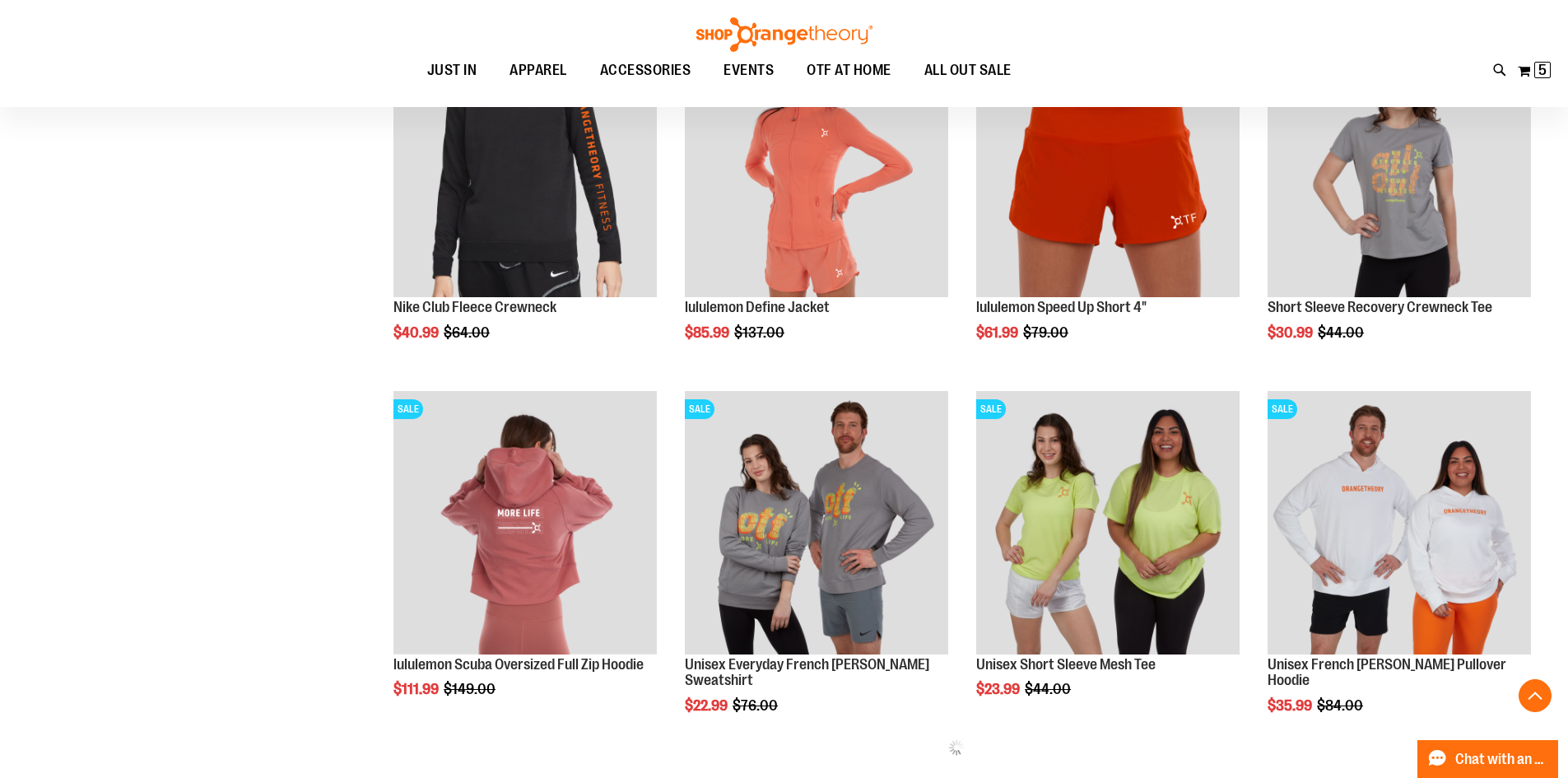
scroll to position [680, 0]
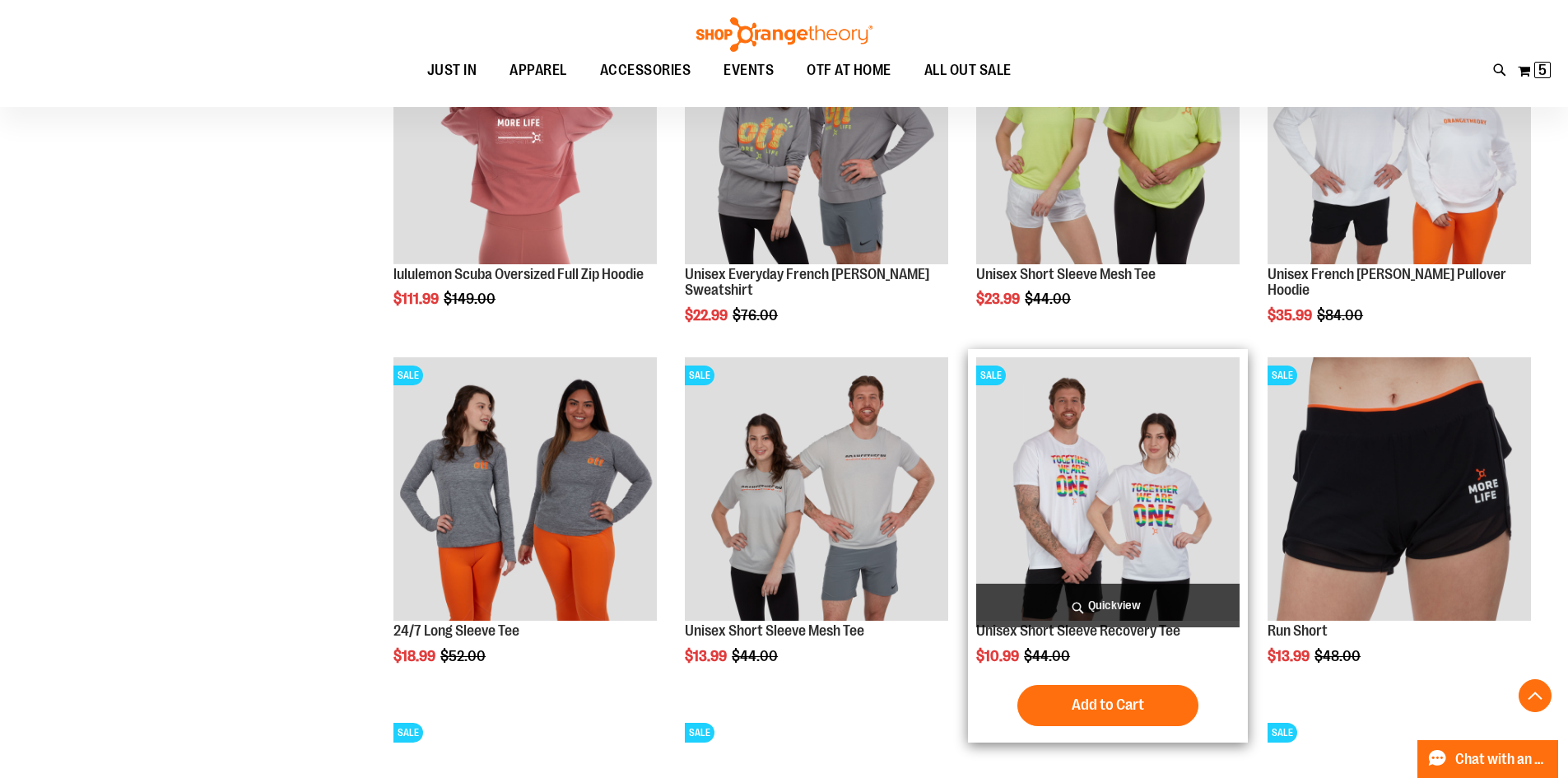
scroll to position [1092, 0]
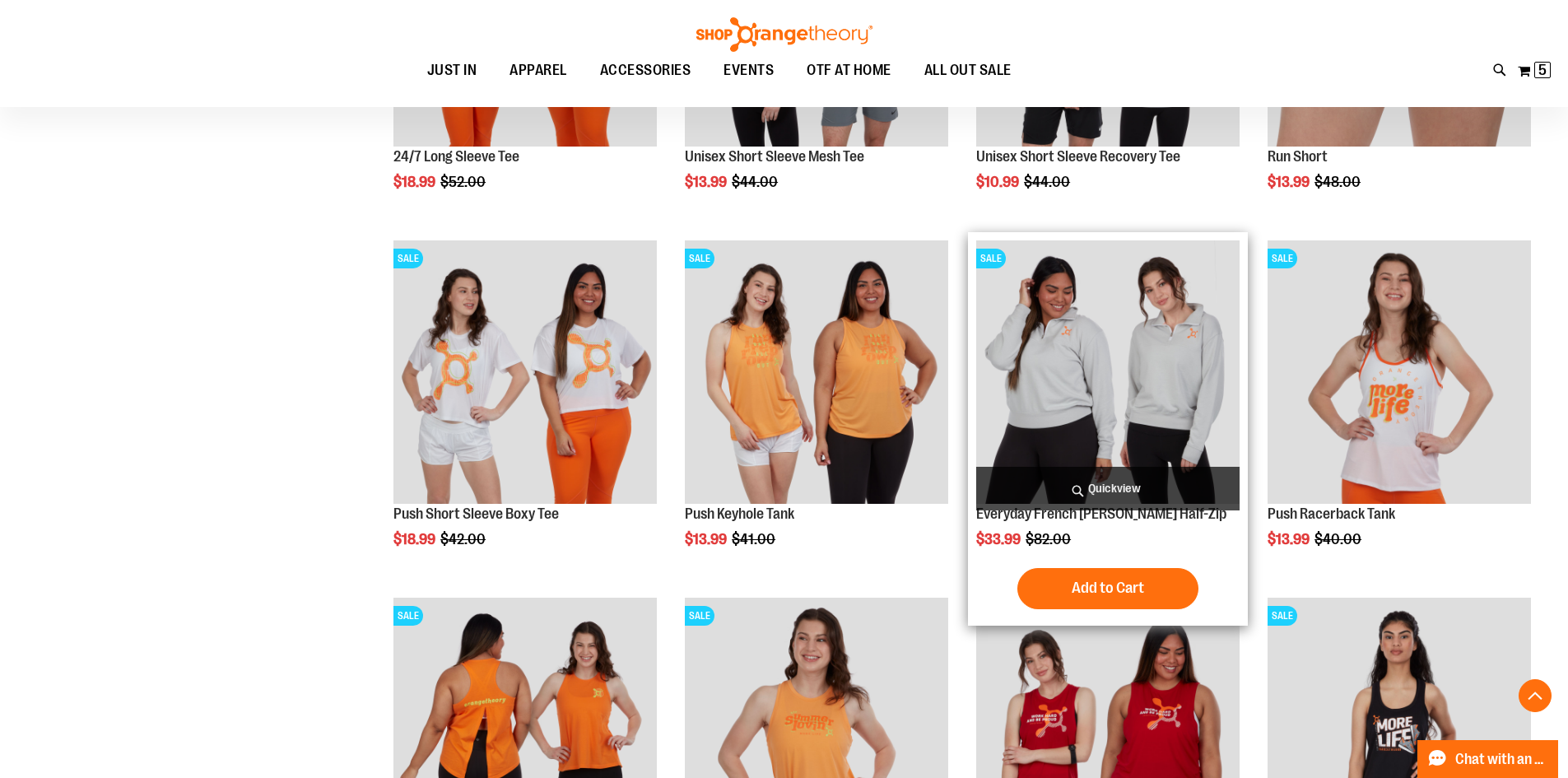
scroll to position [1585, 0]
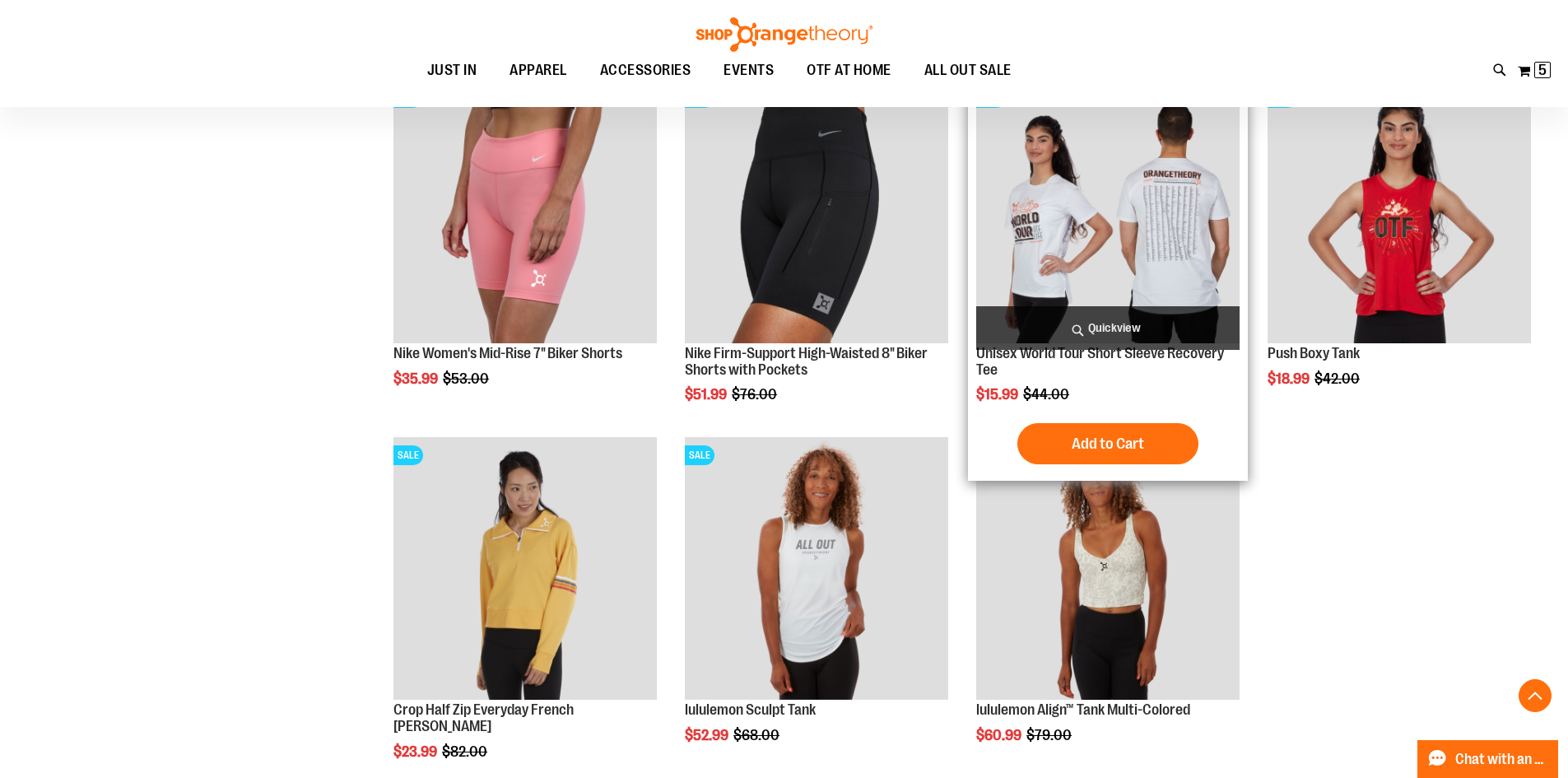
scroll to position [2819, 0]
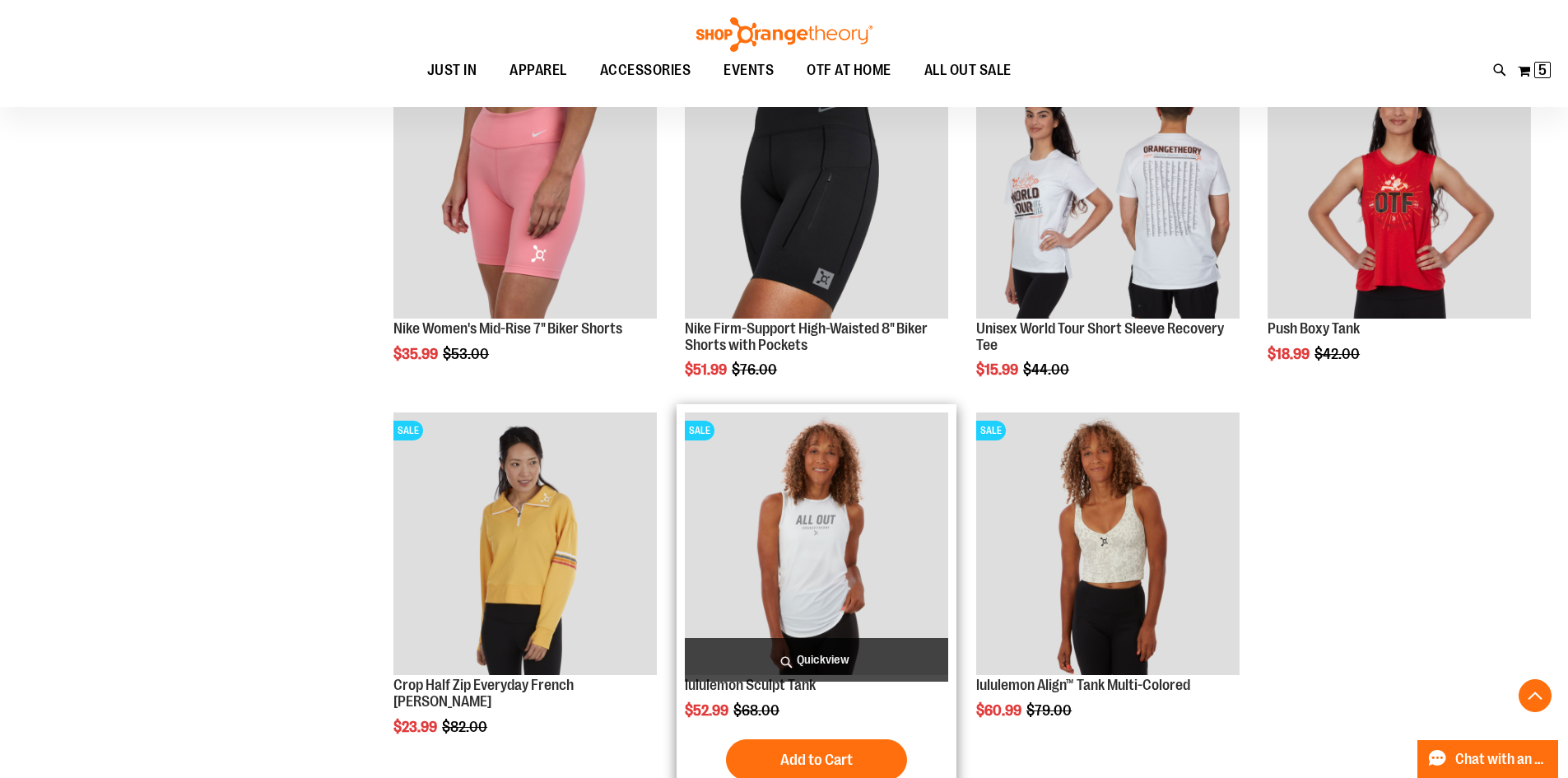
type input "**********"
click at [840, 567] on img "product" at bounding box center [816, 543] width 263 height 263
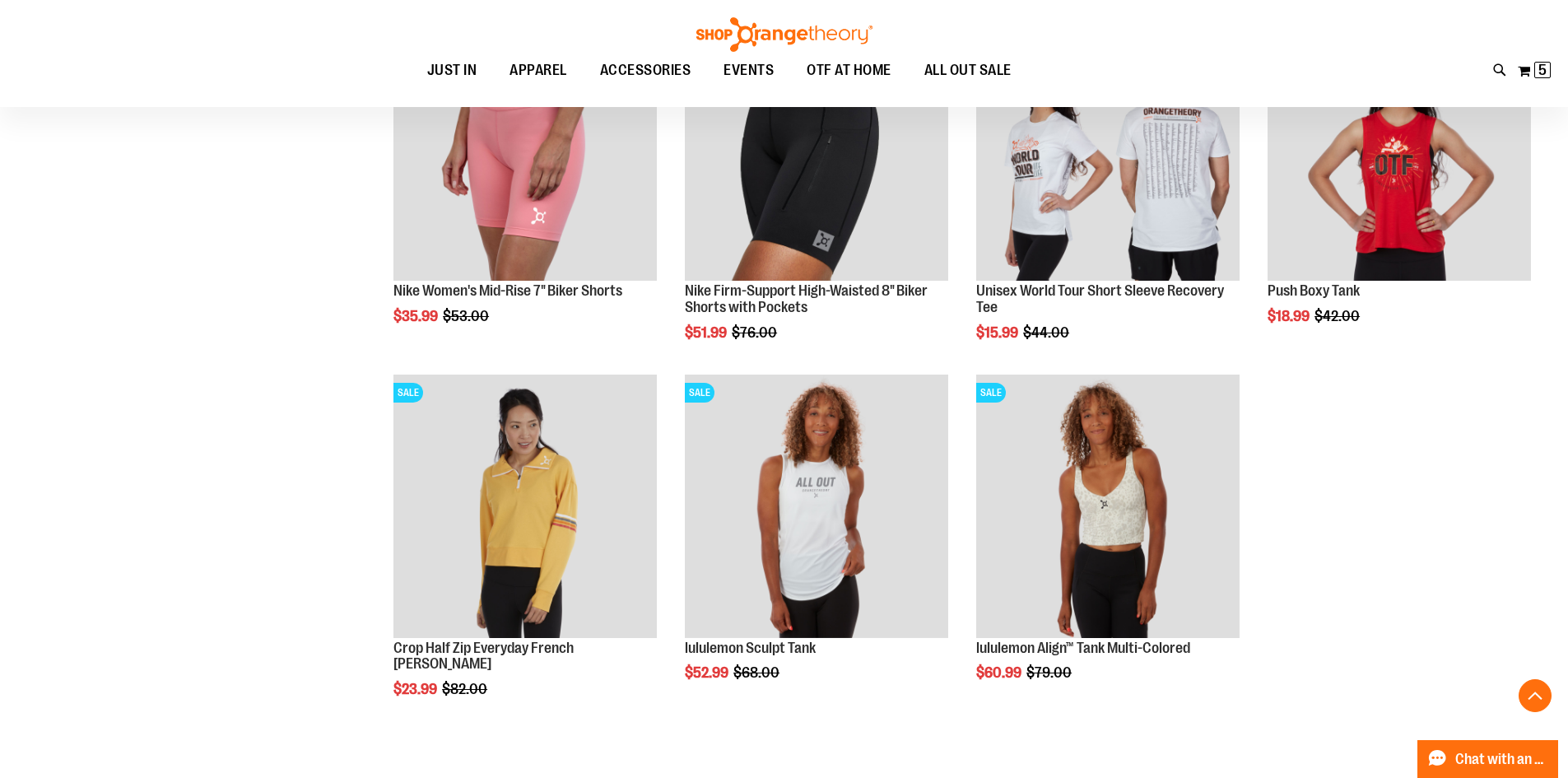
scroll to position [678, 0]
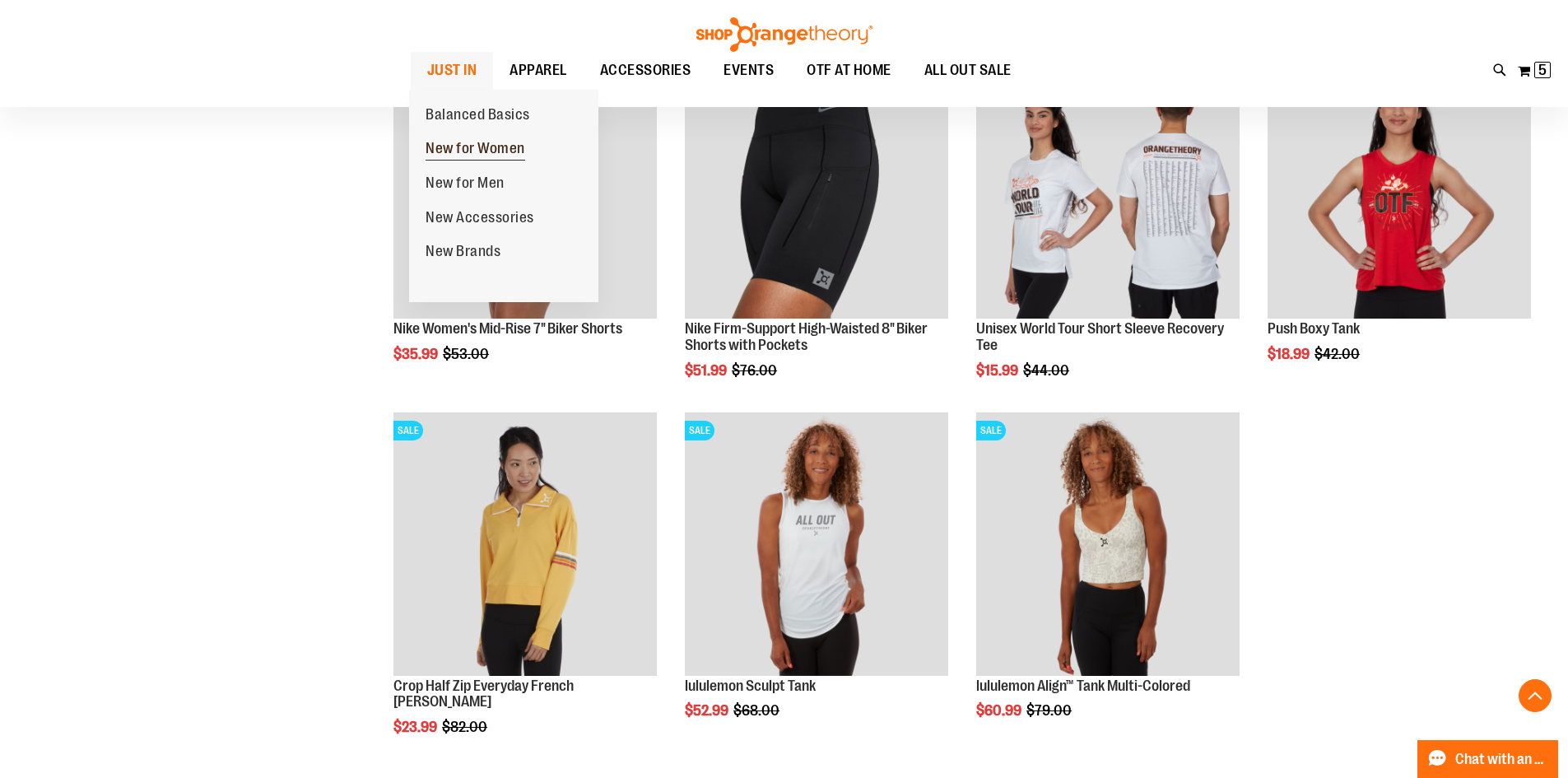
type input "**********"
click at [492, 145] on span "New for Women" at bounding box center [475, 150] width 99 height 21
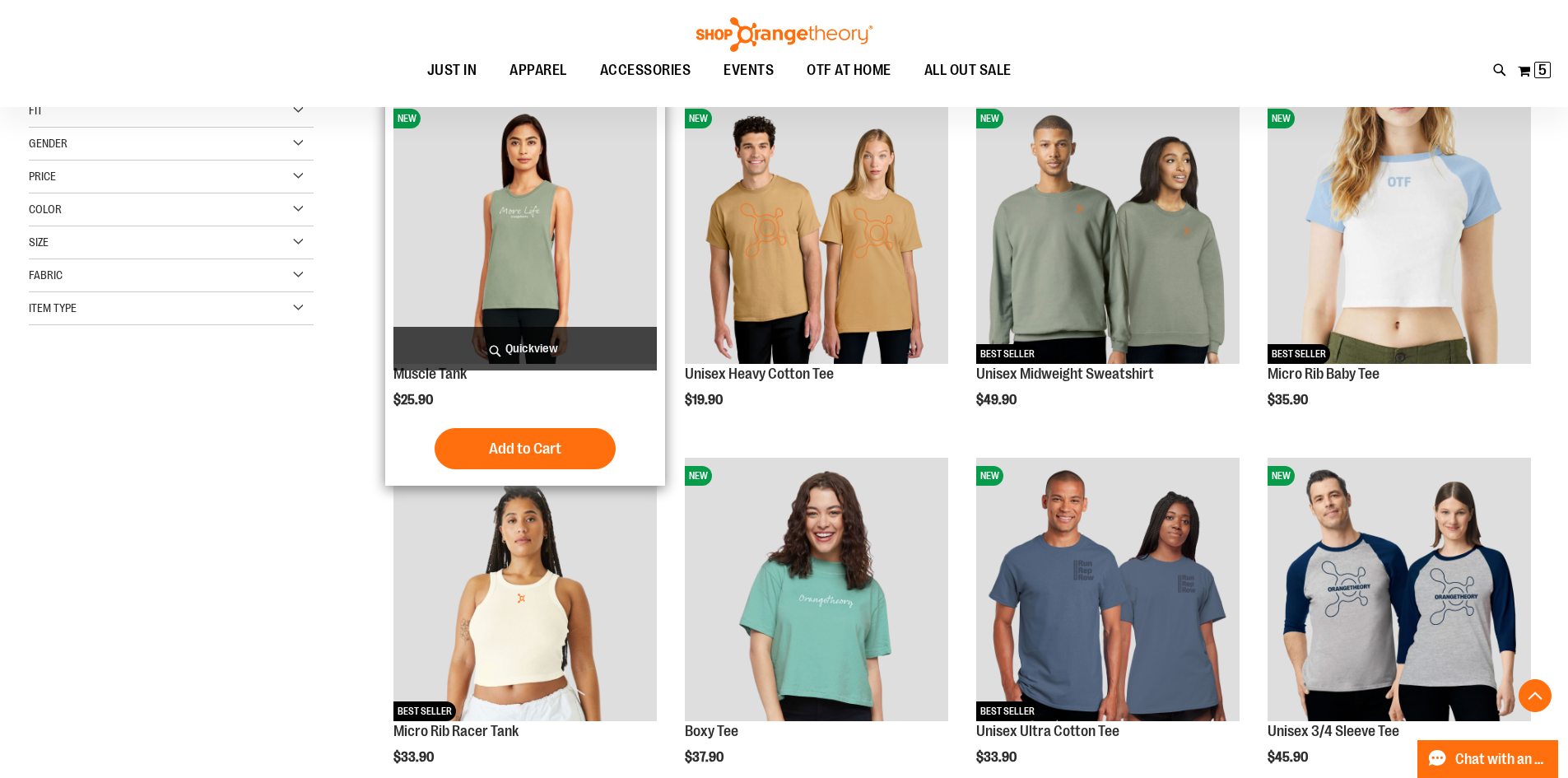
scroll to position [328, 0]
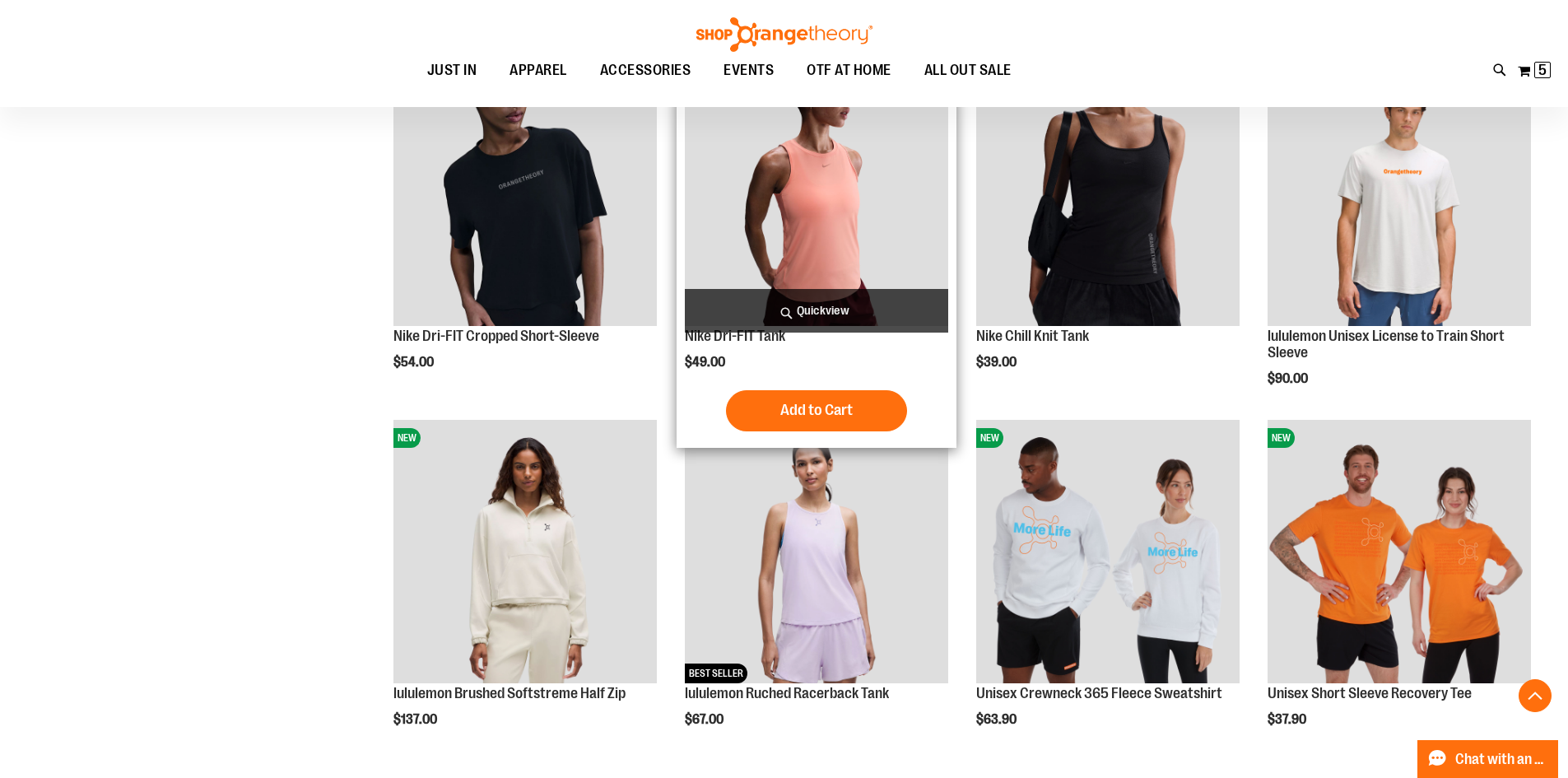
scroll to position [1398, 0]
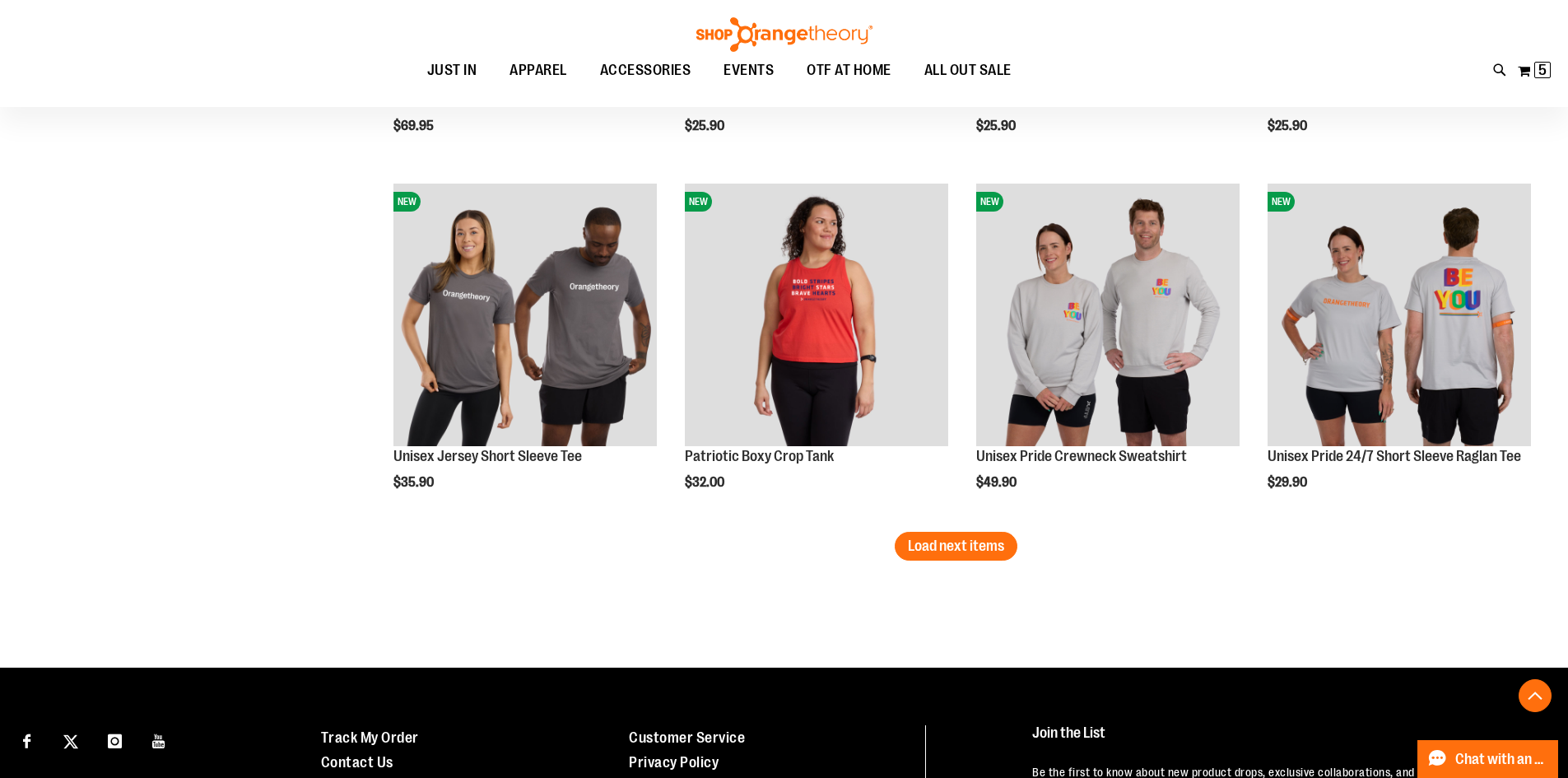
scroll to position [3126, 0]
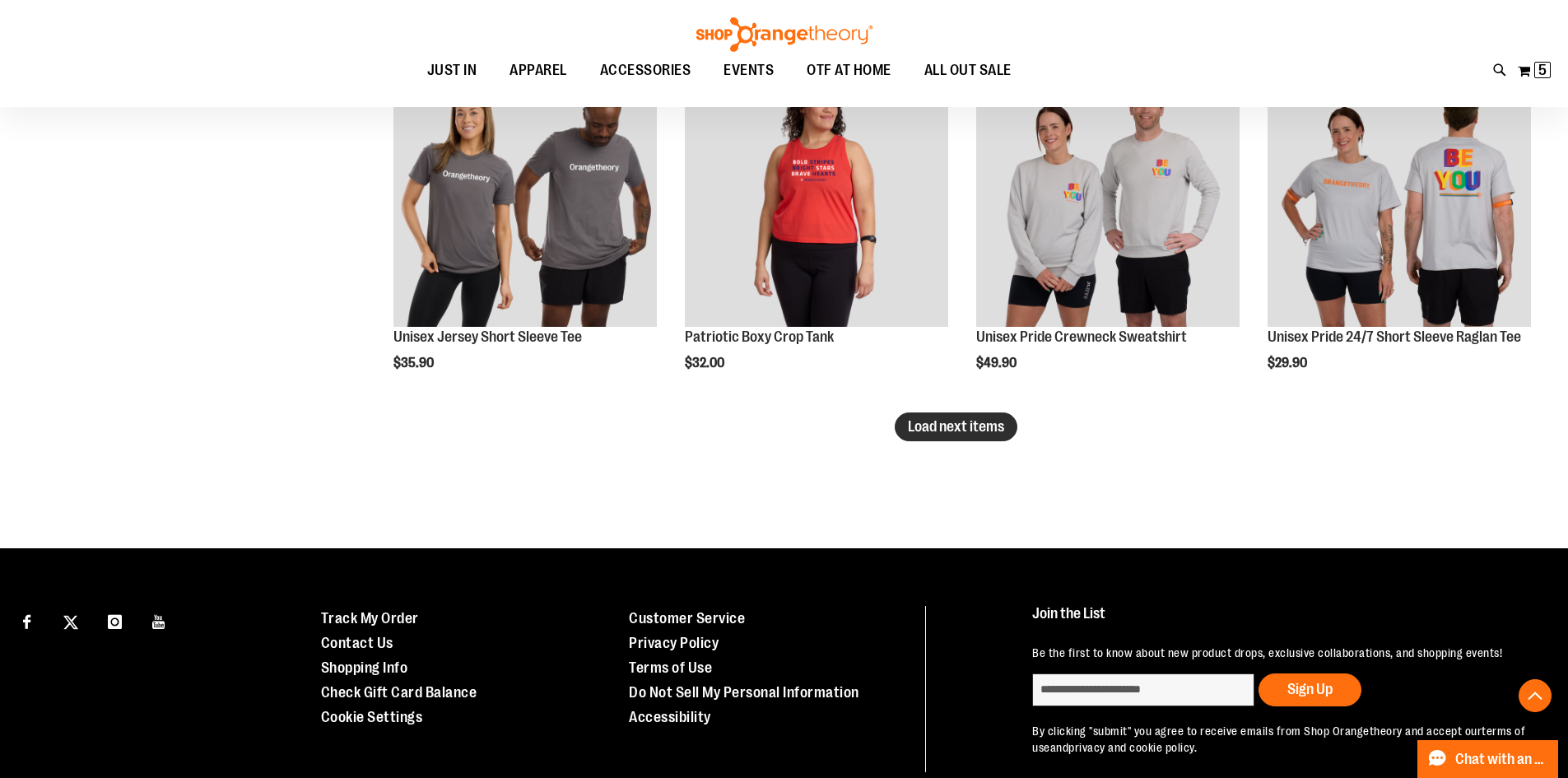
type input "**********"
click at [955, 418] on span "Load next items" at bounding box center [956, 426] width 97 height 16
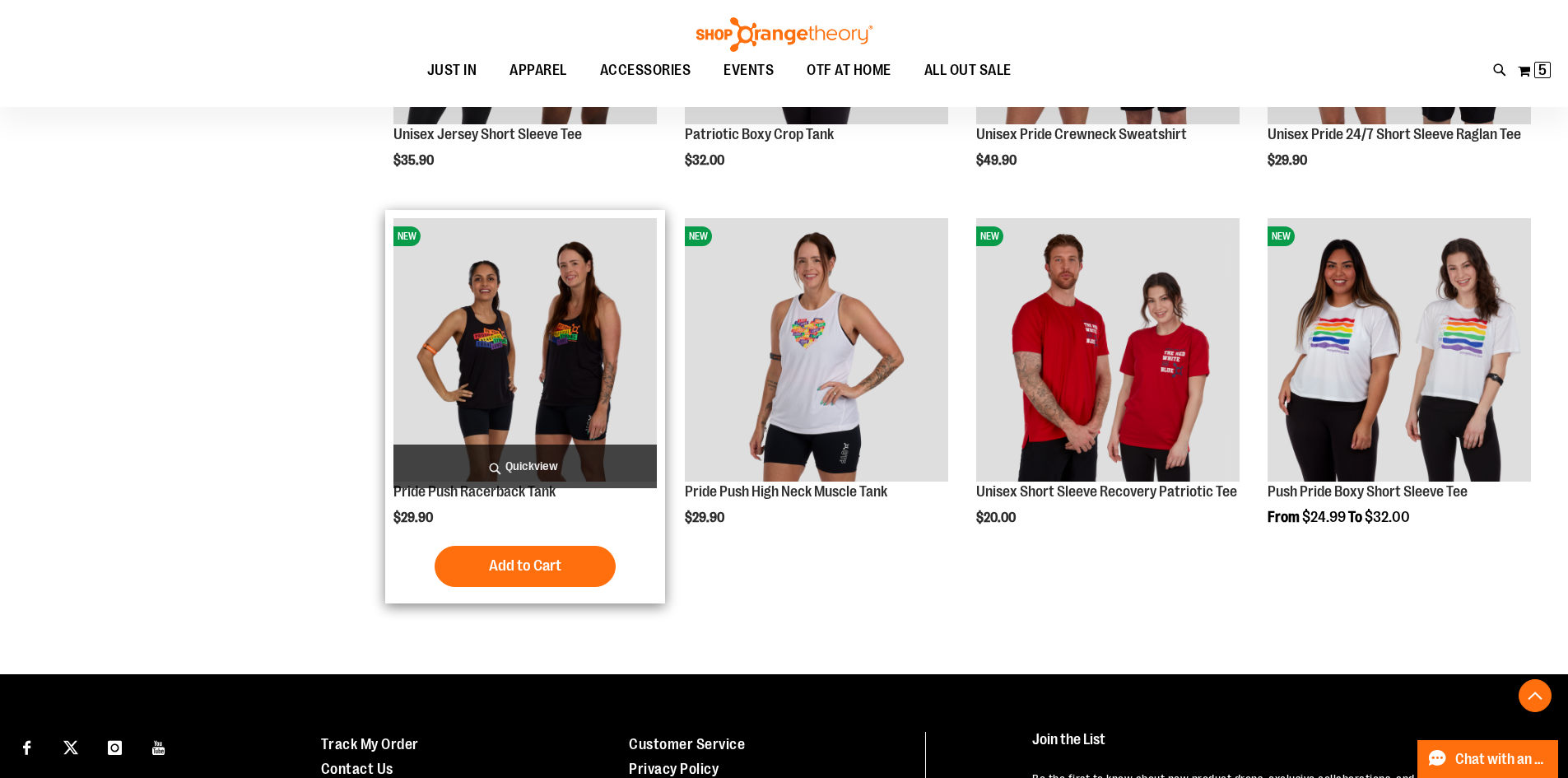
scroll to position [3126, 0]
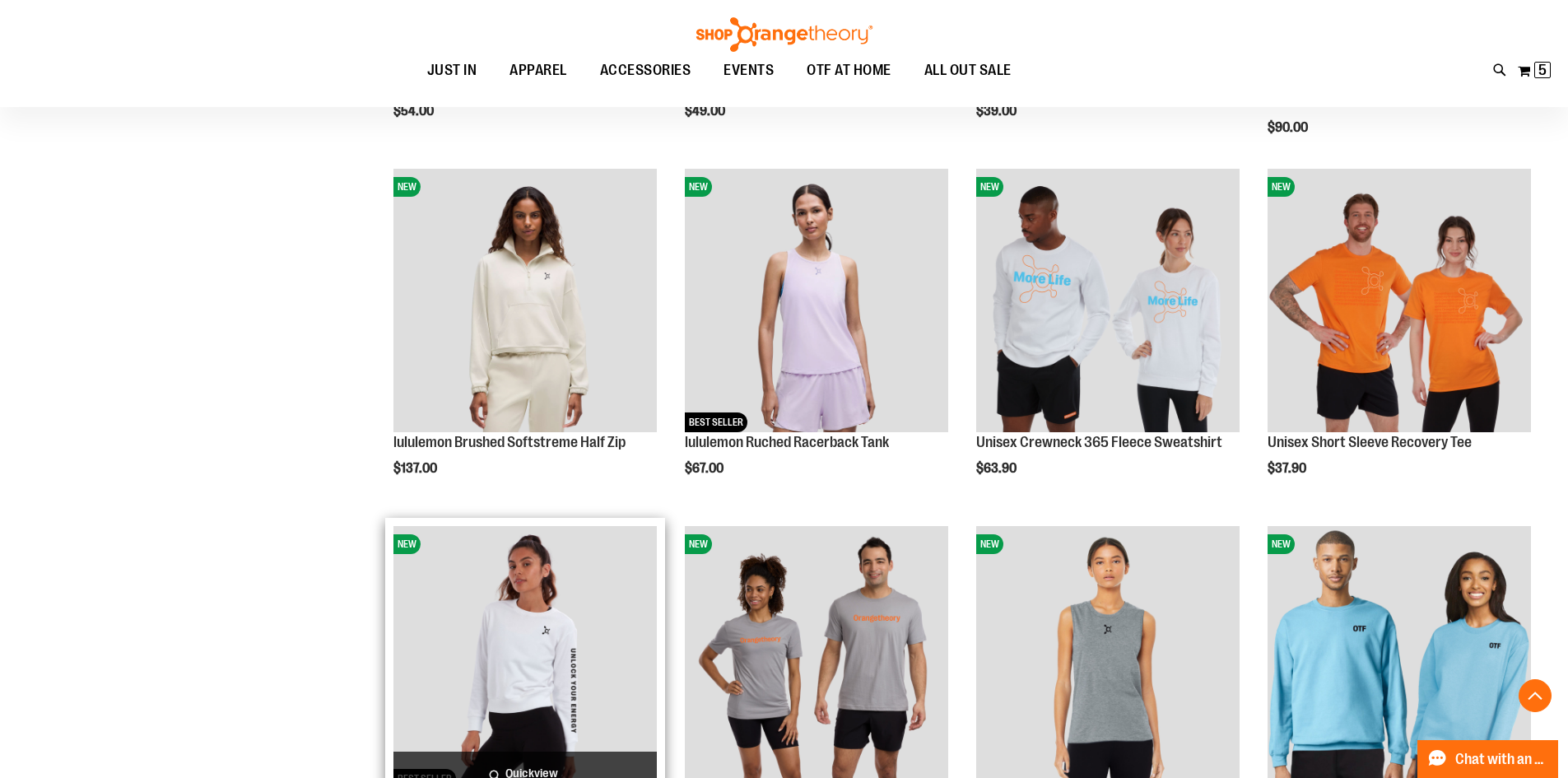
scroll to position [1480, 0]
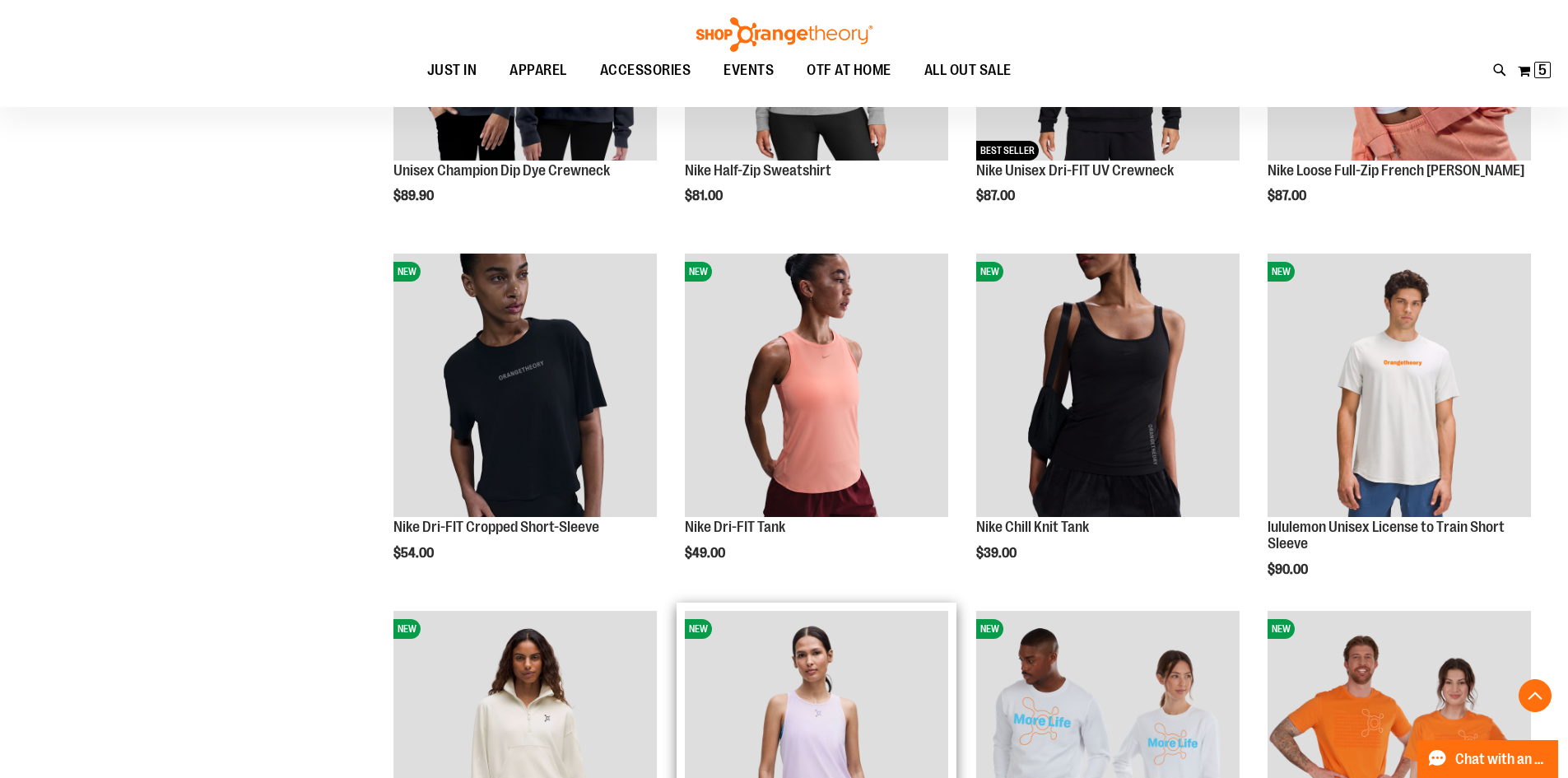
scroll to position [1151, 0]
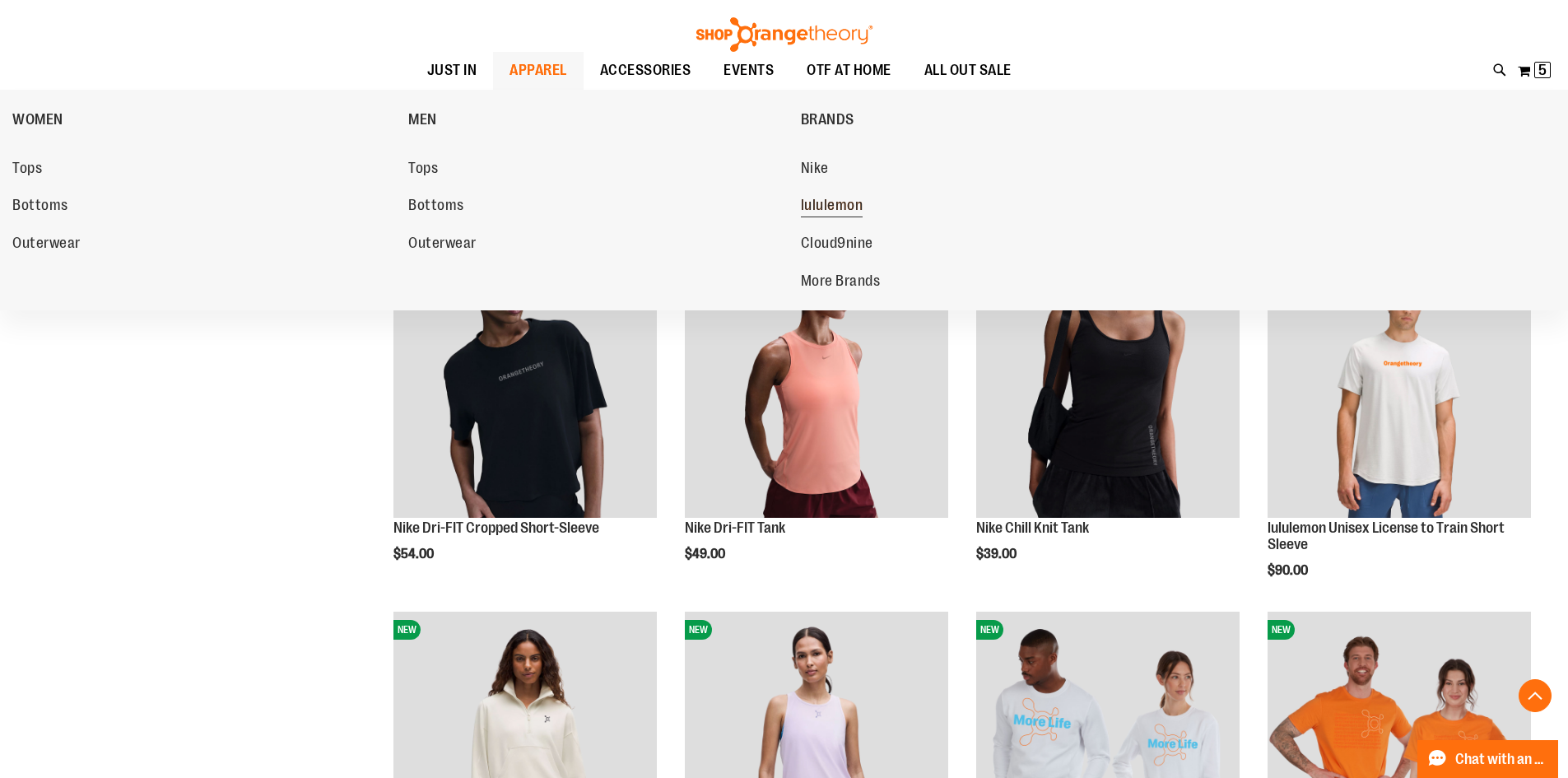
click at [839, 201] on span "lululemon" at bounding box center [831, 207] width 62 height 21
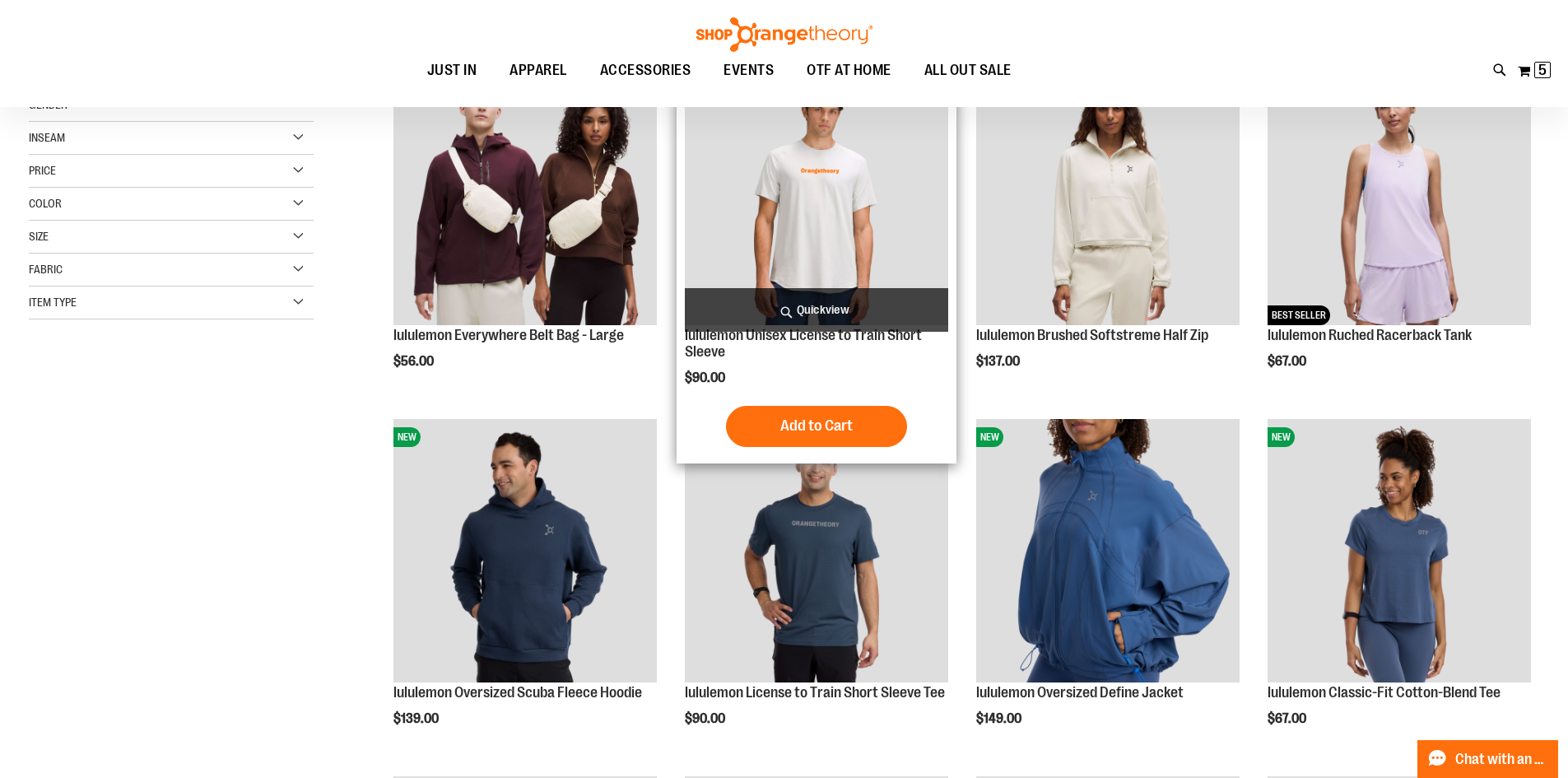
scroll to position [328, 0]
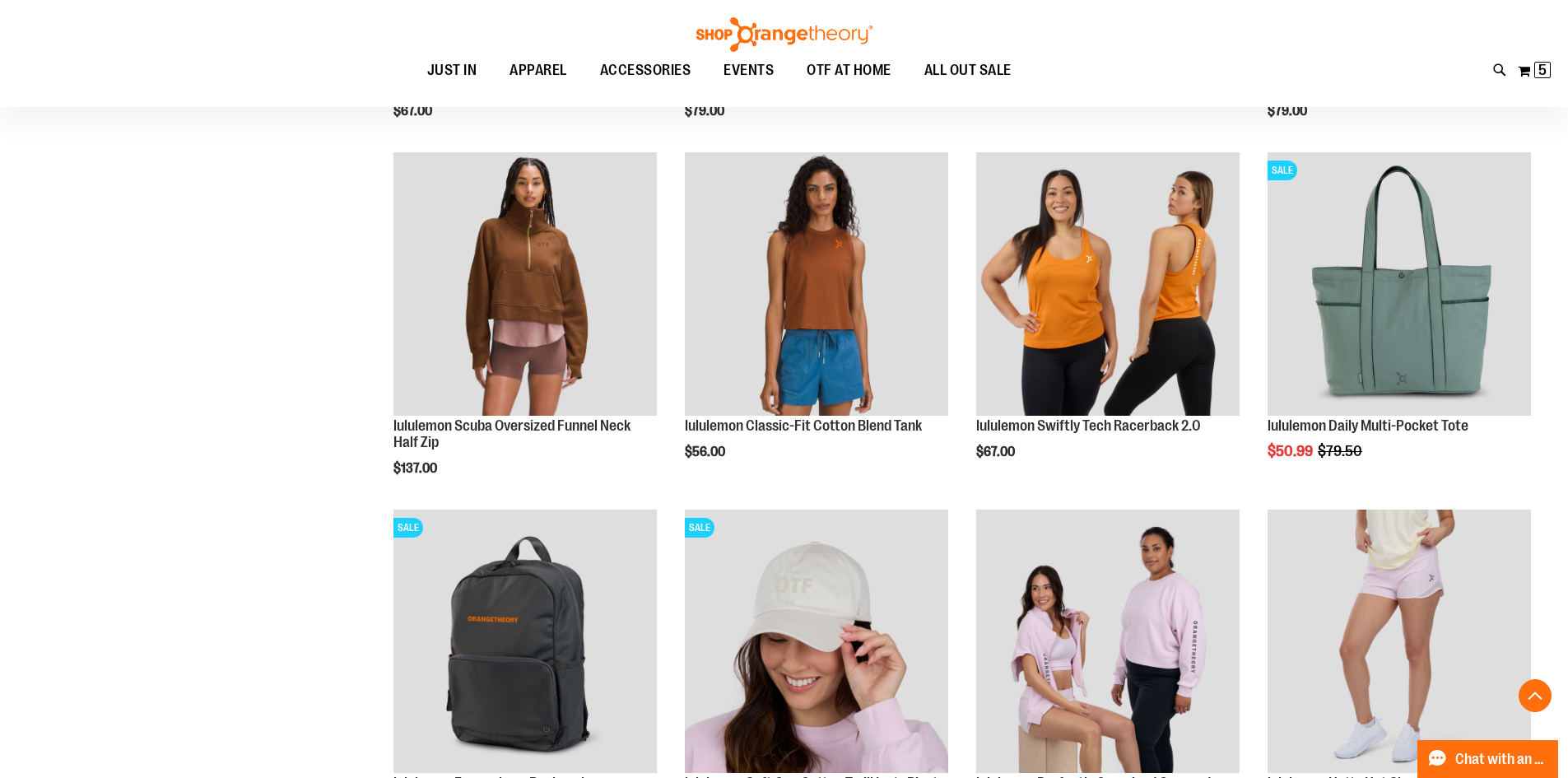
scroll to position [1316, 0]
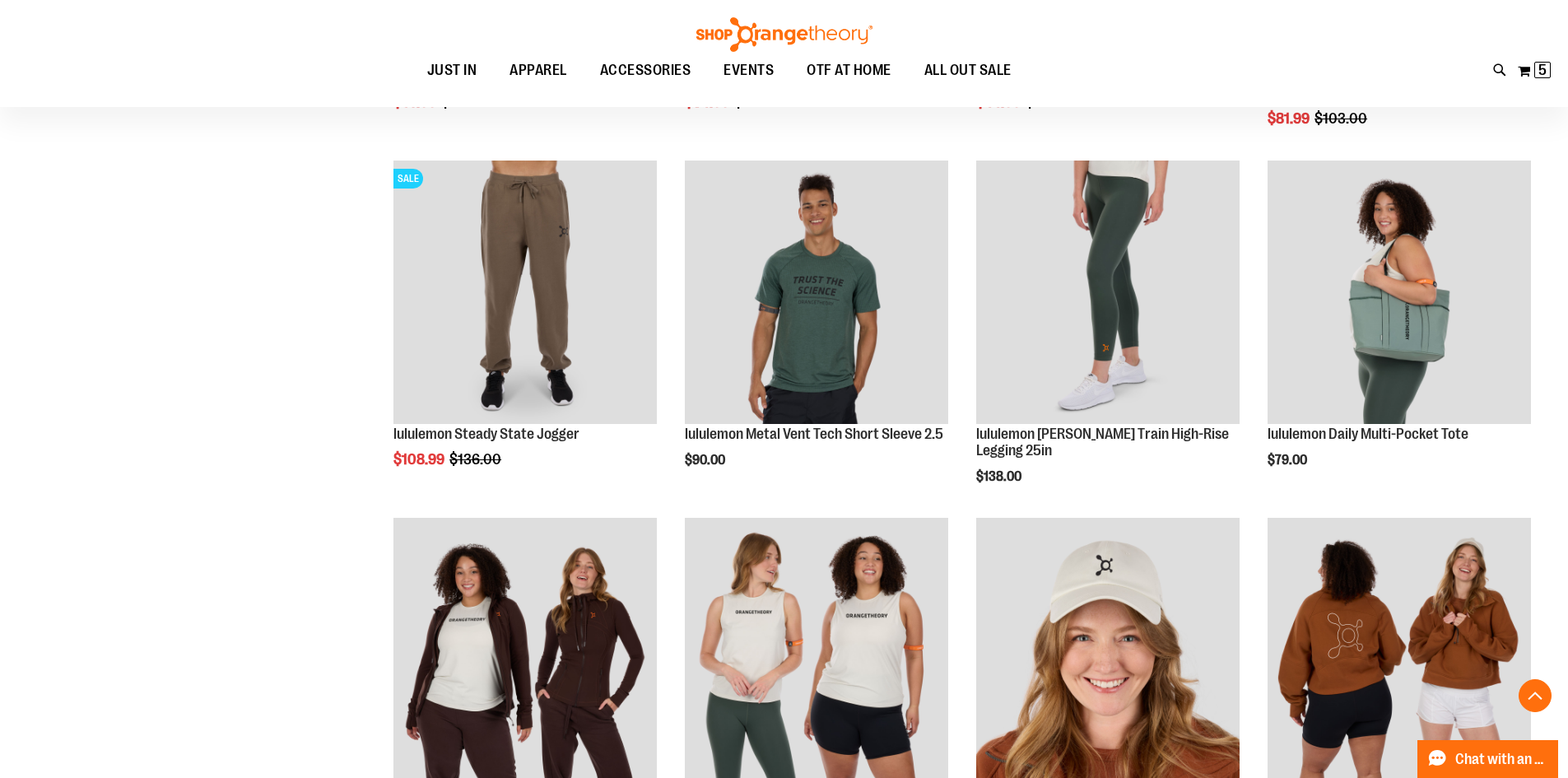
scroll to position [2221, 0]
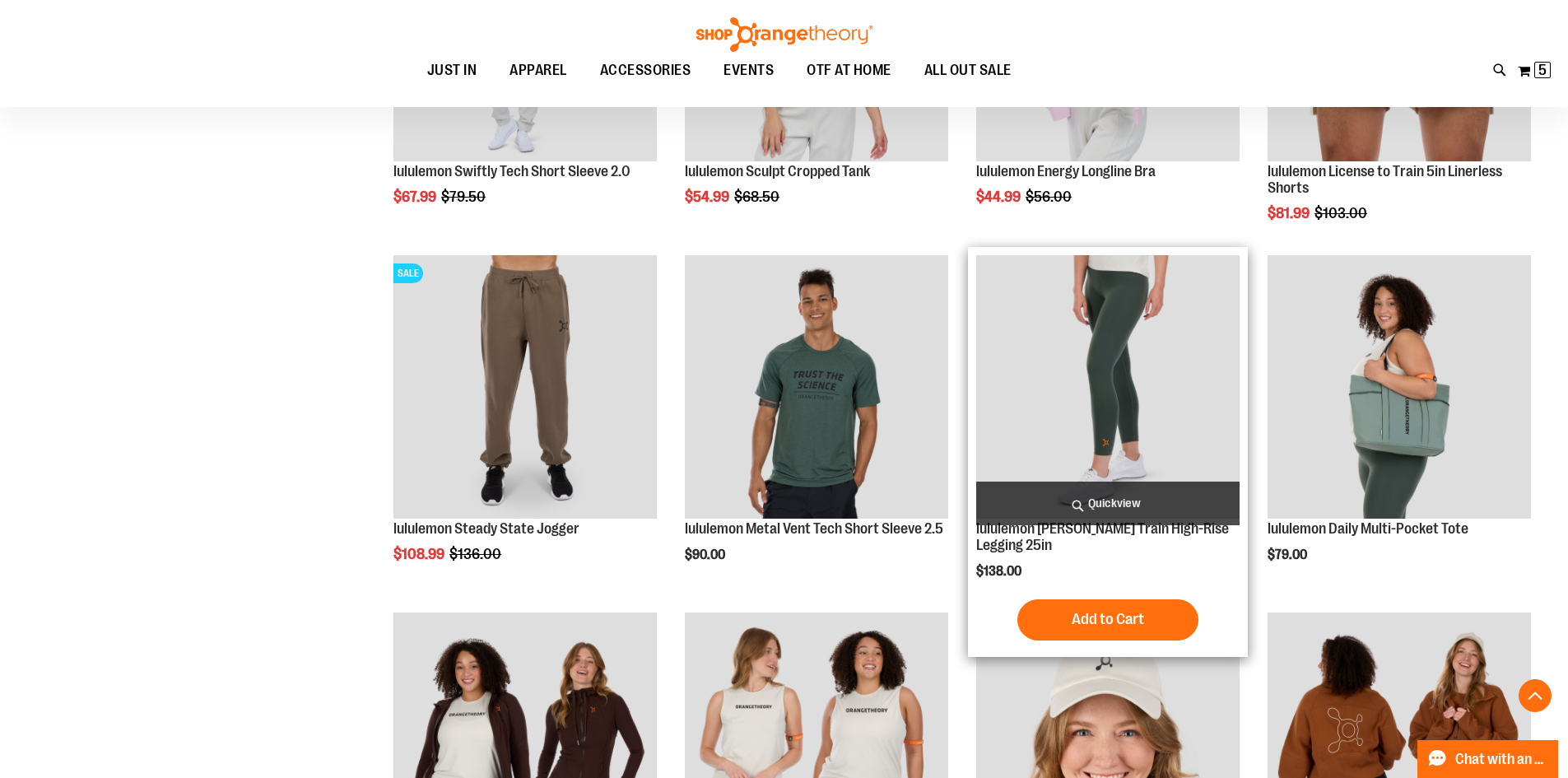
type input "**********"
click at [1183, 352] on img "product" at bounding box center [1107, 386] width 263 height 263
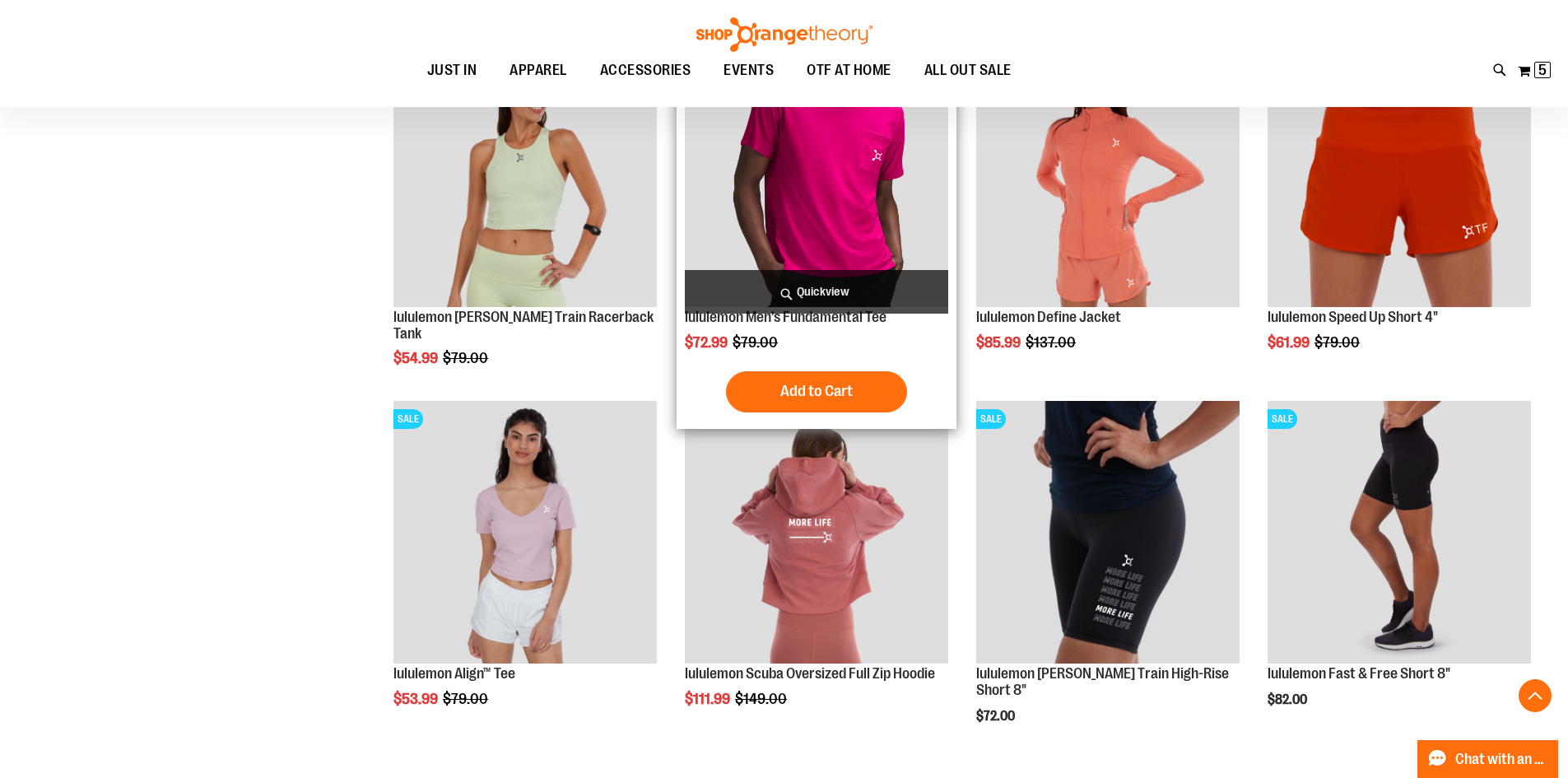
scroll to position [1810, 0]
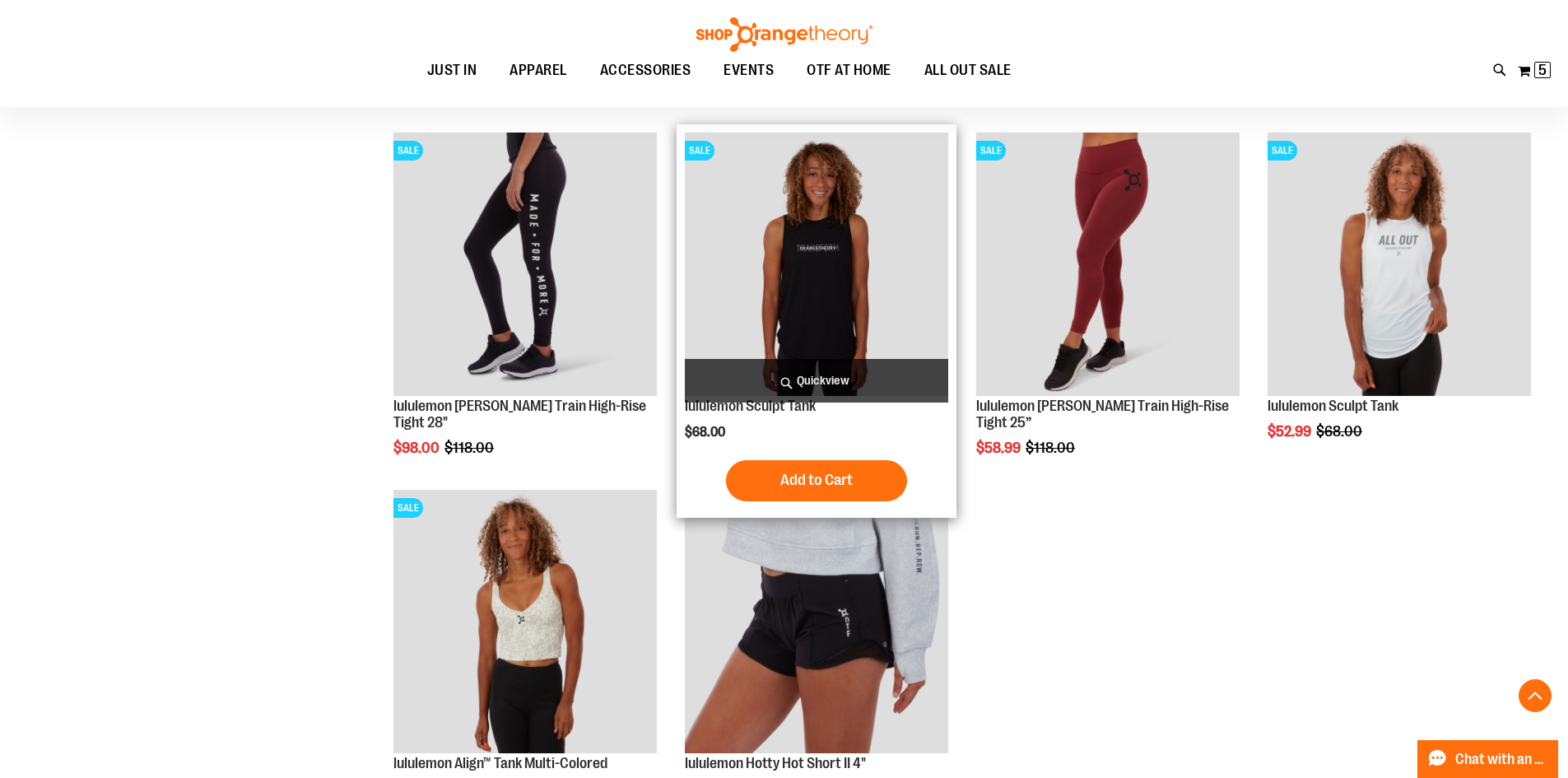
scroll to position [2386, 0]
